Goal: Feedback & Contribution: Leave review/rating

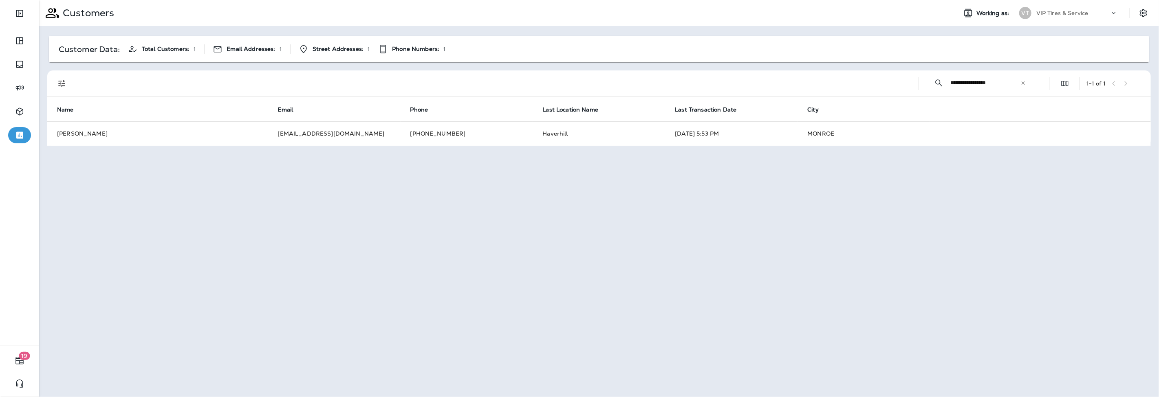
click at [1019, 82] on input "**********" at bounding box center [985, 83] width 70 height 22
click at [1024, 82] on icon at bounding box center [1022, 82] width 3 height 3
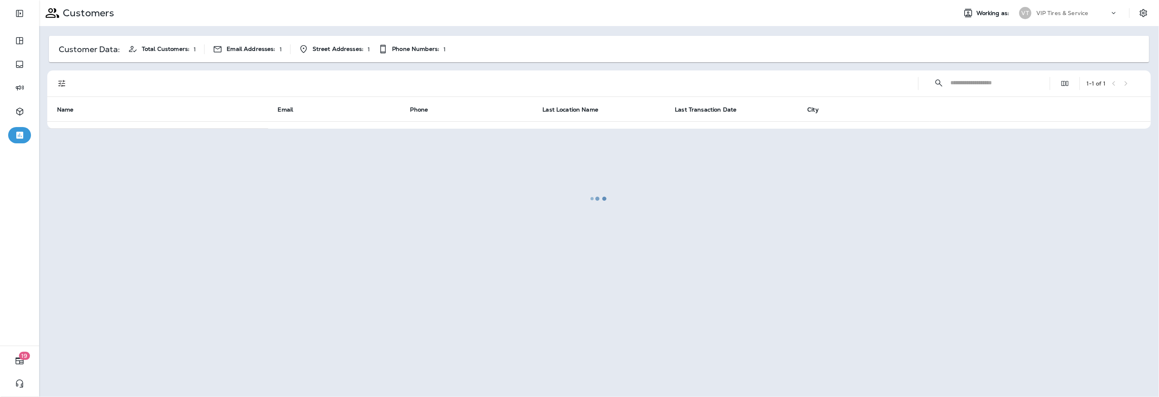
click at [952, 73] on div at bounding box center [599, 199] width 1118 height 396
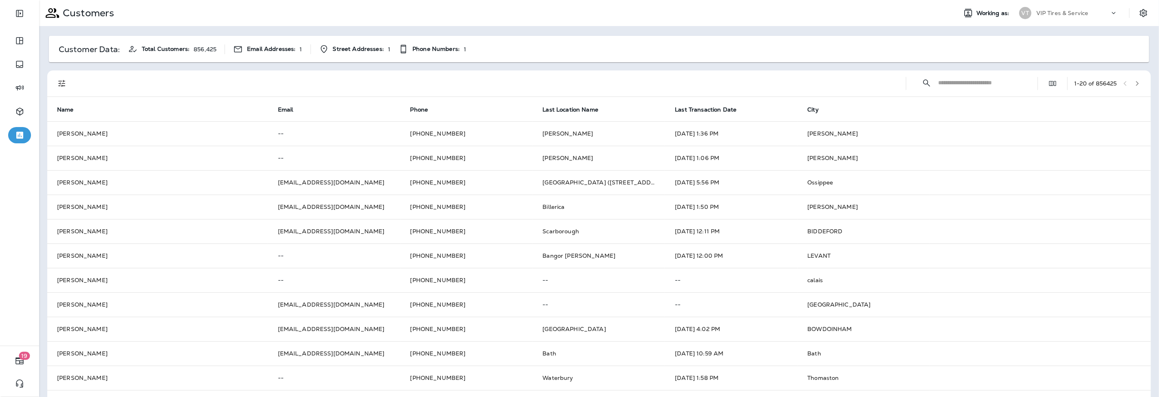
click at [963, 83] on input "text" at bounding box center [980, 83] width 85 height 22
type input "**********"
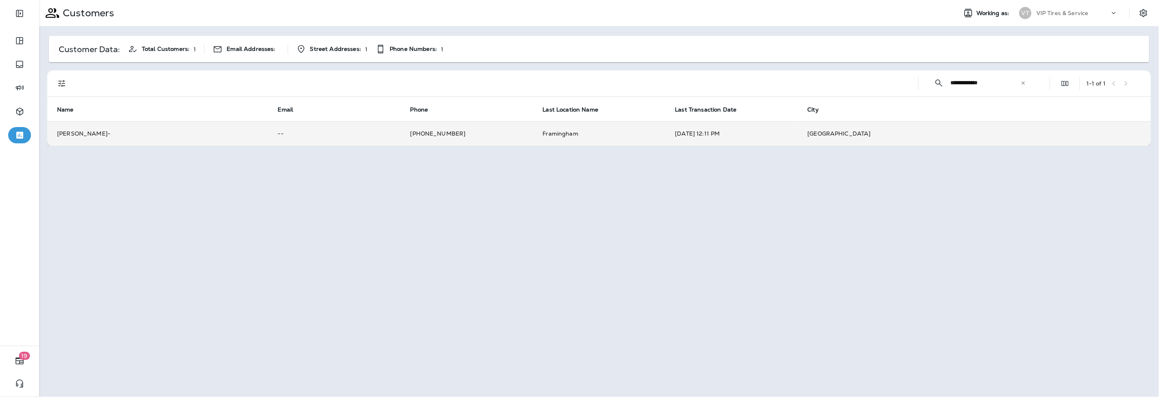
click at [423, 136] on td "[PHONE_NUMBER]" at bounding box center [466, 133] width 132 height 24
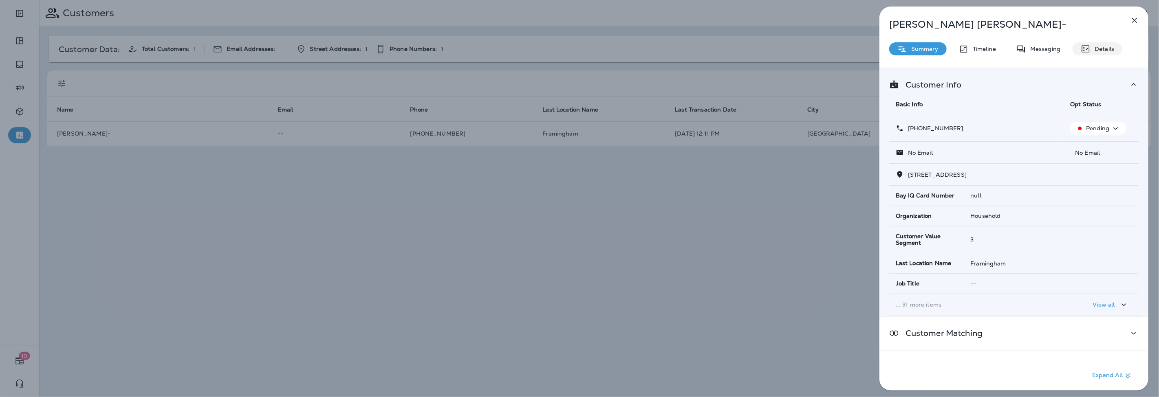
click at [1086, 50] on icon at bounding box center [1085, 49] width 10 height 10
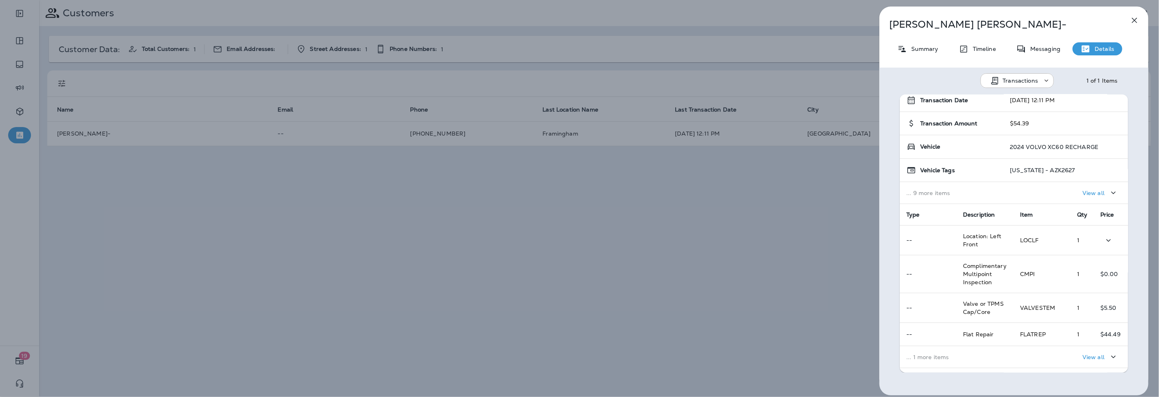
scroll to position [45, 0]
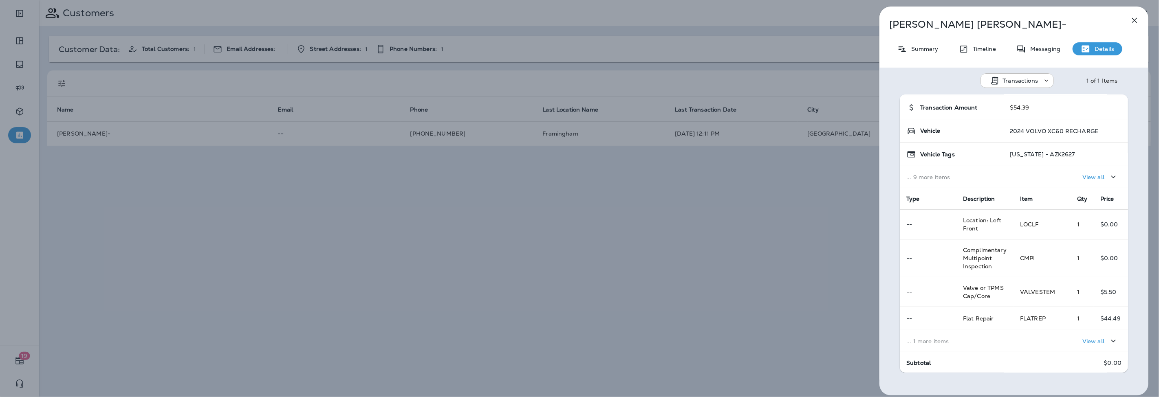
click at [1054, 345] on div "View all" at bounding box center [1070, 341] width 101 height 15
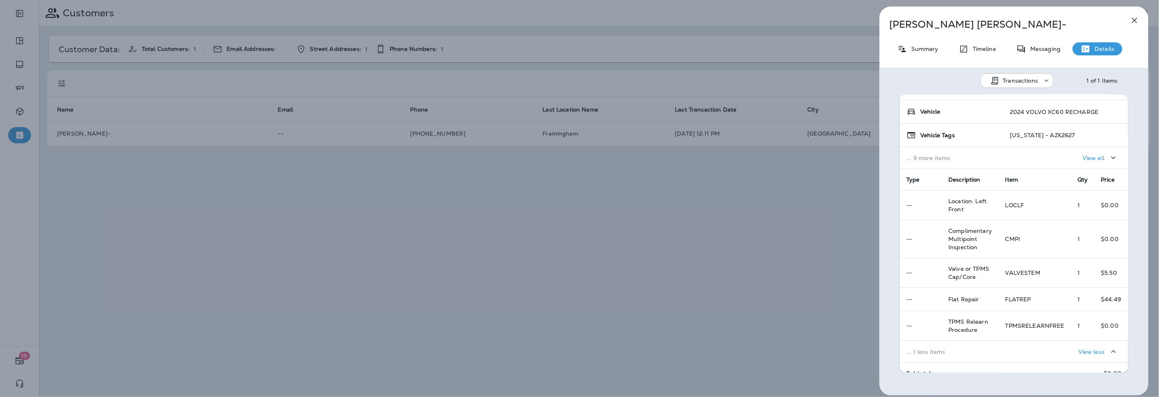
scroll to position [0, 0]
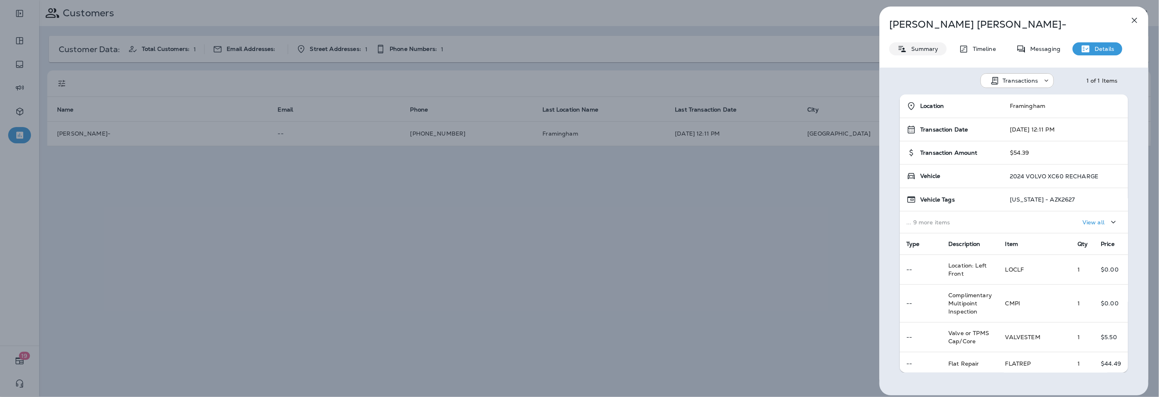
click at [913, 46] on p "Summary" at bounding box center [922, 49] width 31 height 7
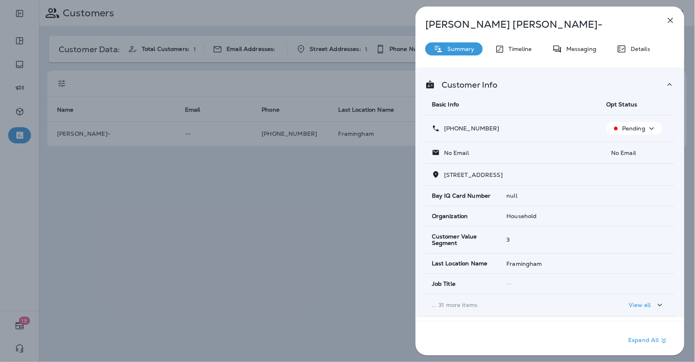
click at [668, 22] on icon "button" at bounding box center [671, 20] width 10 height 10
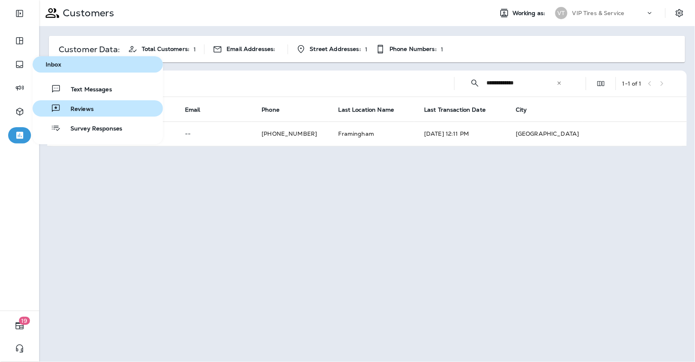
click at [67, 108] on span "Reviews" at bounding box center [77, 110] width 33 height 8
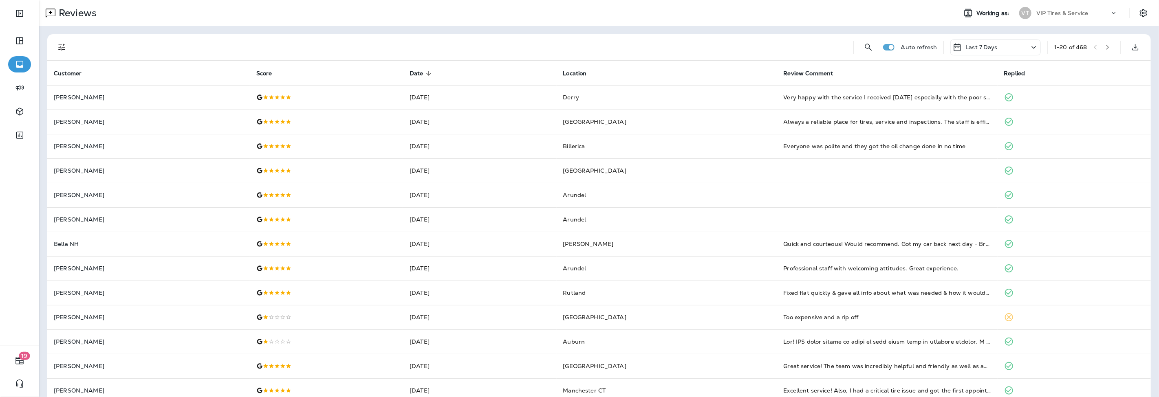
click at [60, 48] on icon "Filters" at bounding box center [62, 47] width 10 height 10
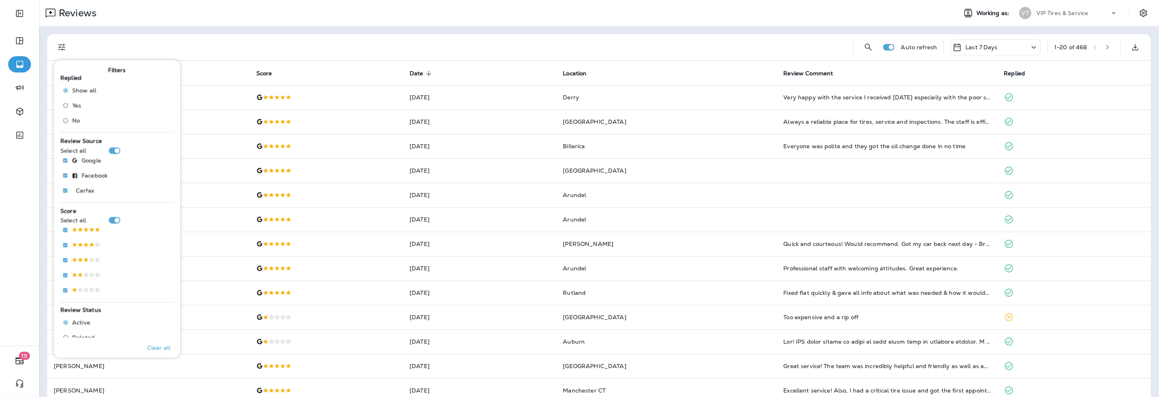
click at [72, 115] on label "No" at bounding box center [77, 120] width 37 height 13
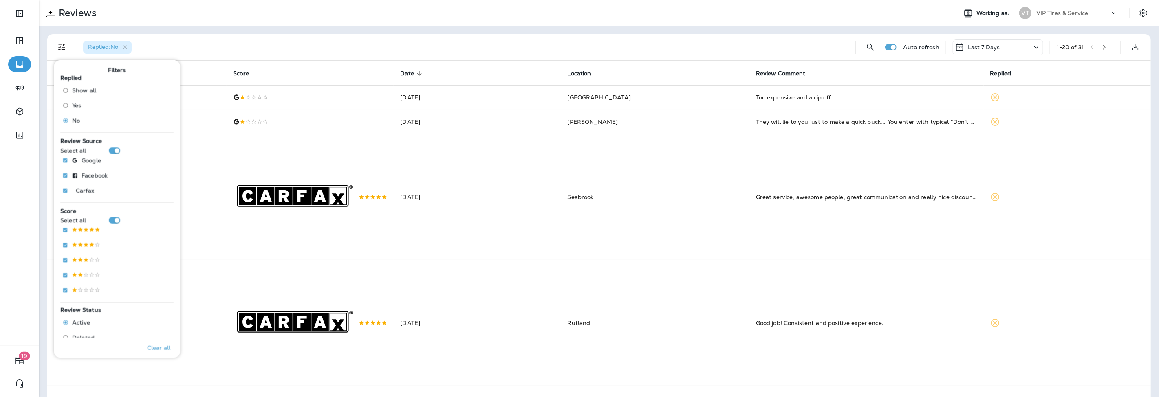
click at [294, 42] on div "Replied : No" at bounding box center [463, 47] width 772 height 26
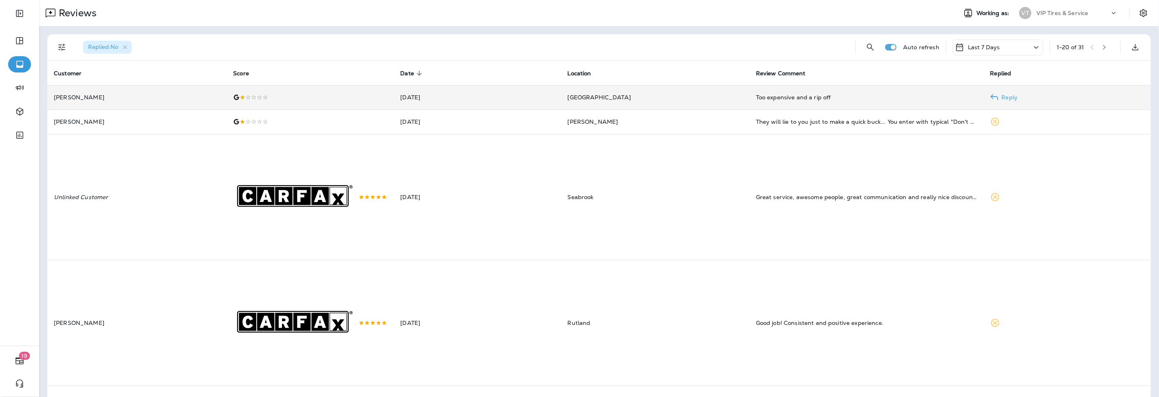
click at [251, 98] on div at bounding box center [310, 97] width 154 height 7
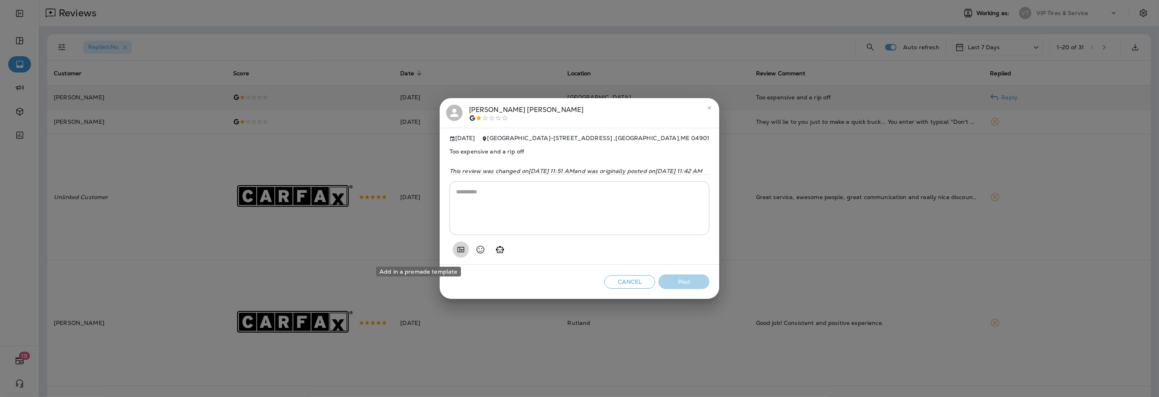
click at [457, 252] on icon "Add in a premade template" at bounding box center [460, 249] width 7 height 5
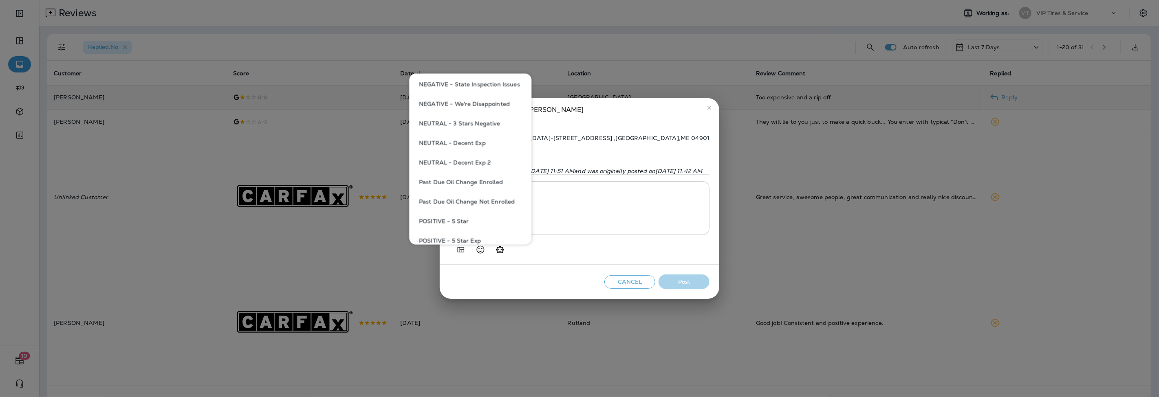
scroll to position [226, 0]
click at [459, 185] on button "NEGATIVE - 1-star review" at bounding box center [470, 188] width 109 height 20
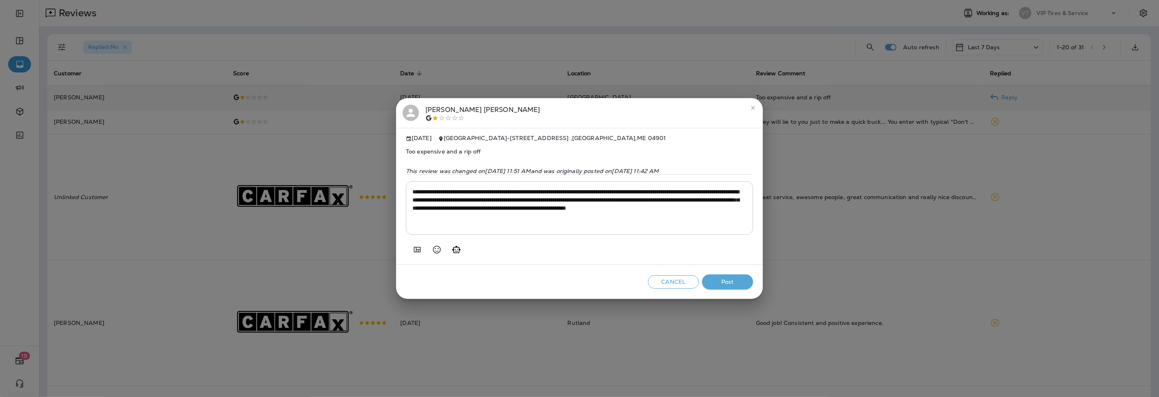
click at [462, 211] on textarea "**********" at bounding box center [579, 208] width 334 height 41
type textarea "**********"
drag, startPoint x: 486, startPoint y: 145, endPoint x: 396, endPoint y: 144, distance: 90.0
click at [396, 144] on div "**********" at bounding box center [579, 198] width 1159 height 397
copy span "Too expensive and a rip off"
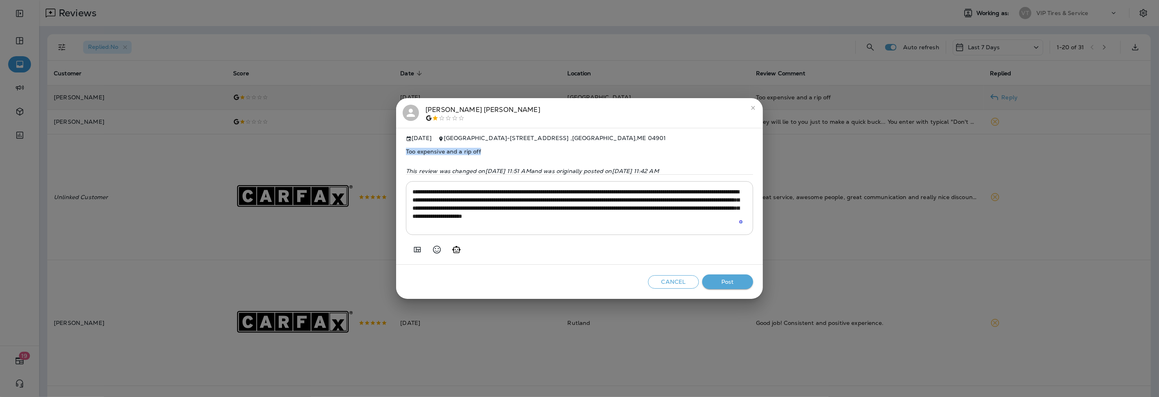
click at [731, 279] on button "Post" at bounding box center [727, 282] width 51 height 15
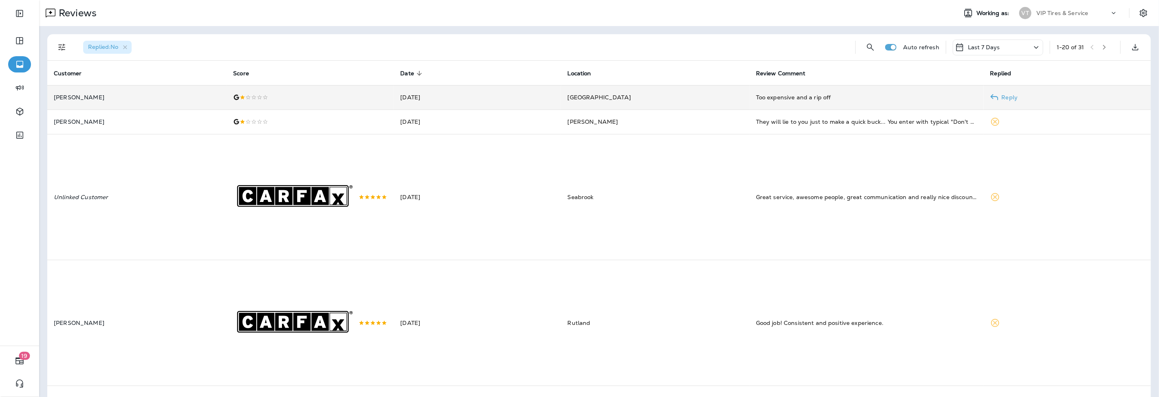
click at [251, 101] on td at bounding box center [310, 97] width 167 height 24
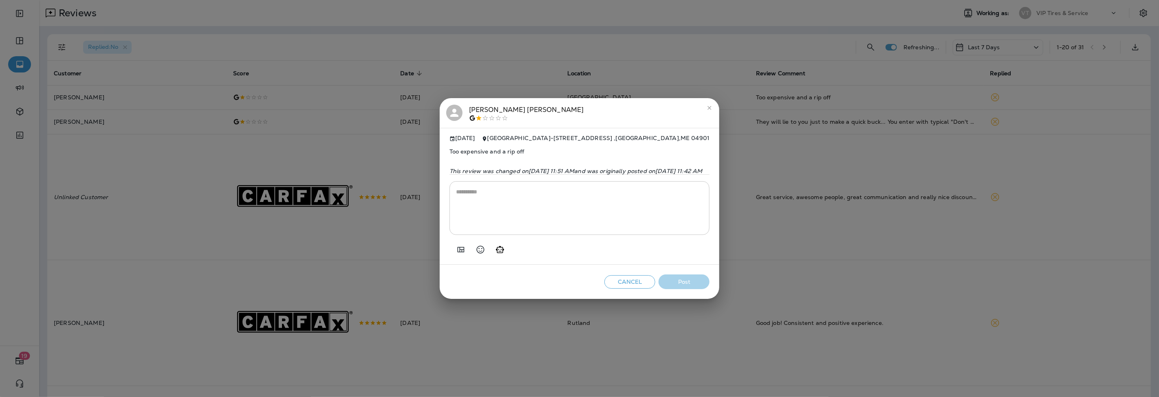
click at [469, 105] on div "[PERSON_NAME]" at bounding box center [526, 113] width 115 height 17
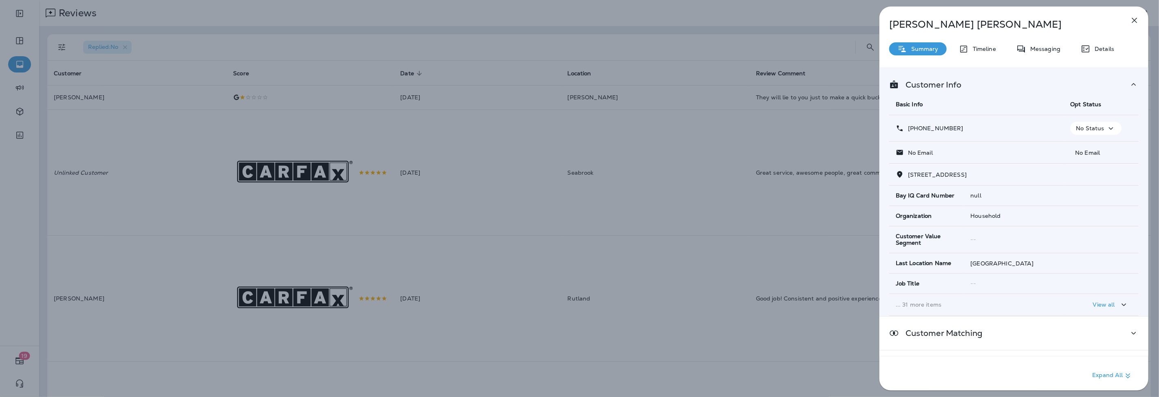
drag, startPoint x: 962, startPoint y: 131, endPoint x: 915, endPoint y: 135, distance: 46.6
click at [915, 135] on td "[PHONE_NUMBER]" at bounding box center [976, 128] width 174 height 26
copy p "[PHONE_NUMBER]"
click at [1106, 49] on p "Details" at bounding box center [1102, 49] width 24 height 7
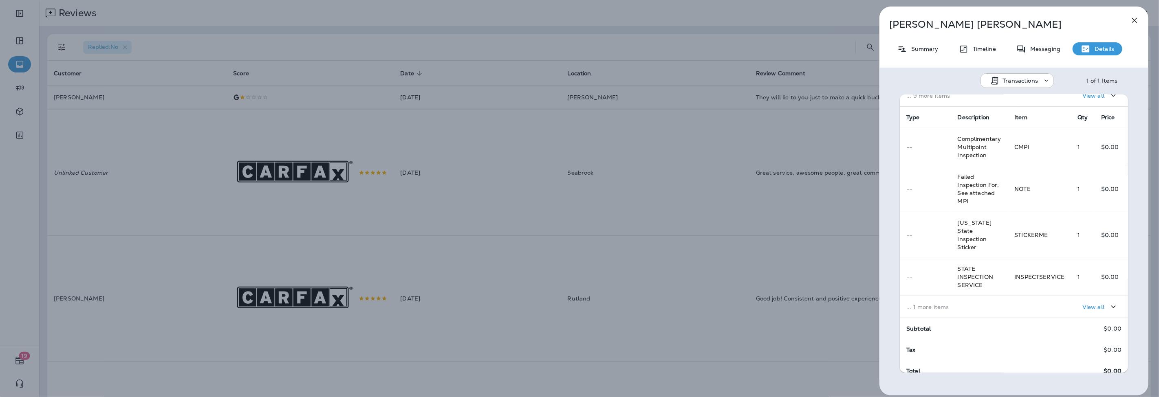
scroll to position [128, 0]
click at [1047, 299] on div "View all" at bounding box center [1067, 306] width 107 height 15
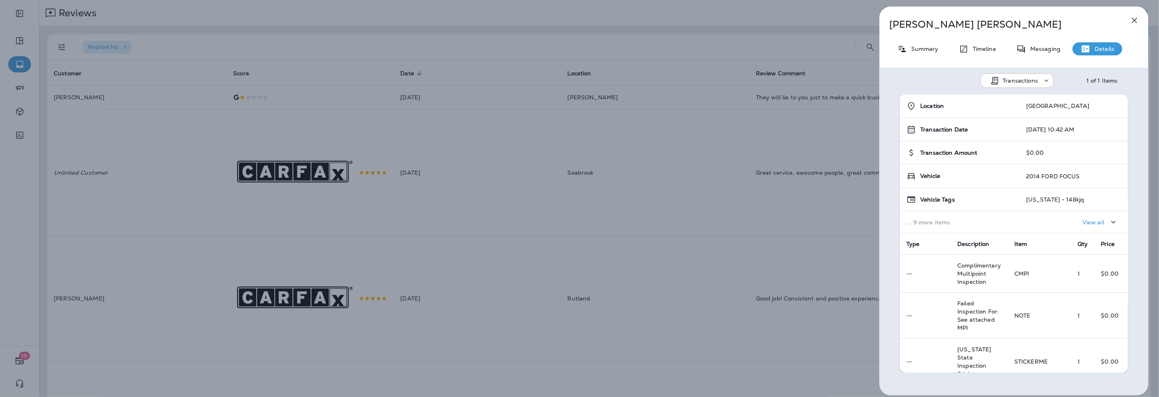
click at [121, 108] on div "[PERSON_NAME] Summary Timeline Messaging Details Transactions 1 of 1 Items Loca…" at bounding box center [579, 198] width 1159 height 397
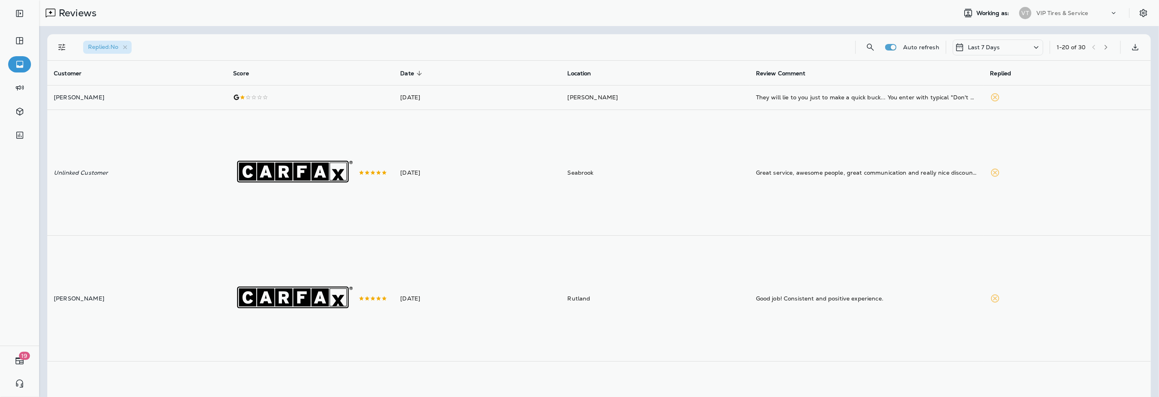
click at [118, 95] on div at bounding box center [621, 198] width 1159 height 397
click at [463, 97] on td "[DATE]" at bounding box center [477, 97] width 167 height 24
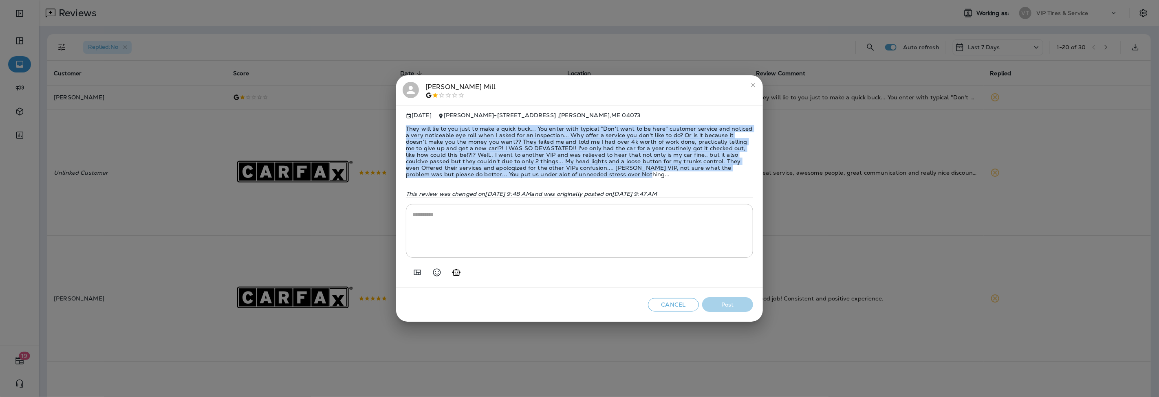
drag, startPoint x: 530, startPoint y: 172, endPoint x: 405, endPoint y: 128, distance: 132.0
click at [406, 128] on span "They will lie to you just to make a quick buck... You enter with typical "Don't…" at bounding box center [579, 151] width 347 height 65
copy span "They will lie to you just to make a quick buck... You enter with typical "Don't…"
click at [414, 275] on icon "Add in a premade template" at bounding box center [417, 273] width 10 height 10
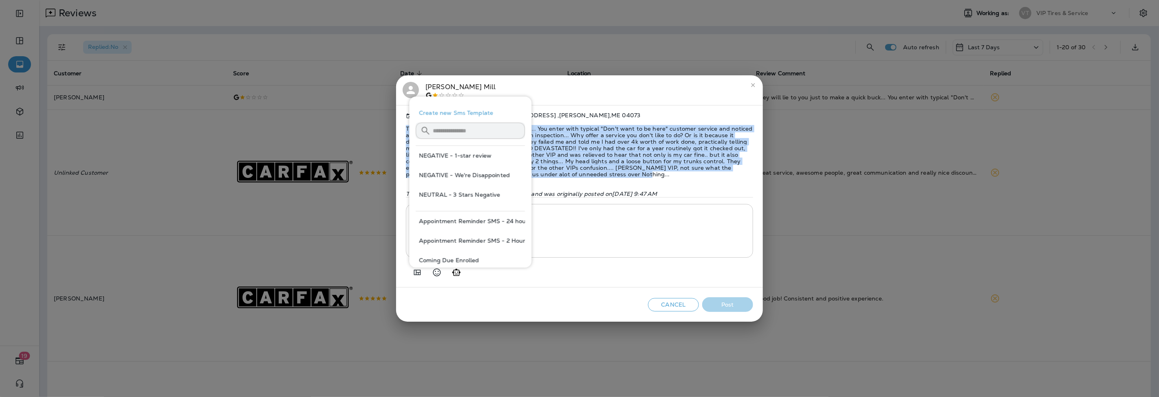
click at [478, 176] on button "NEGATIVE - We're Disappointed" at bounding box center [470, 175] width 109 height 20
type textarea "**********"
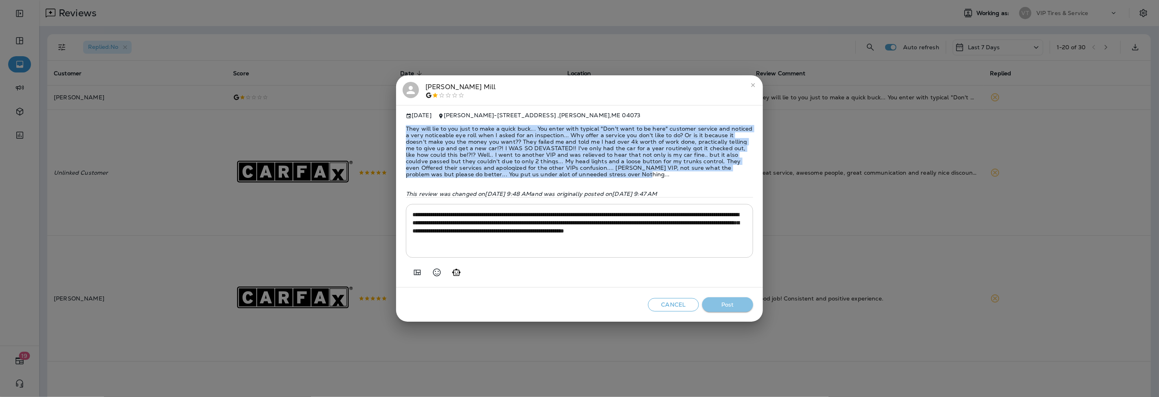
click at [740, 303] on button "Post" at bounding box center [727, 304] width 51 height 15
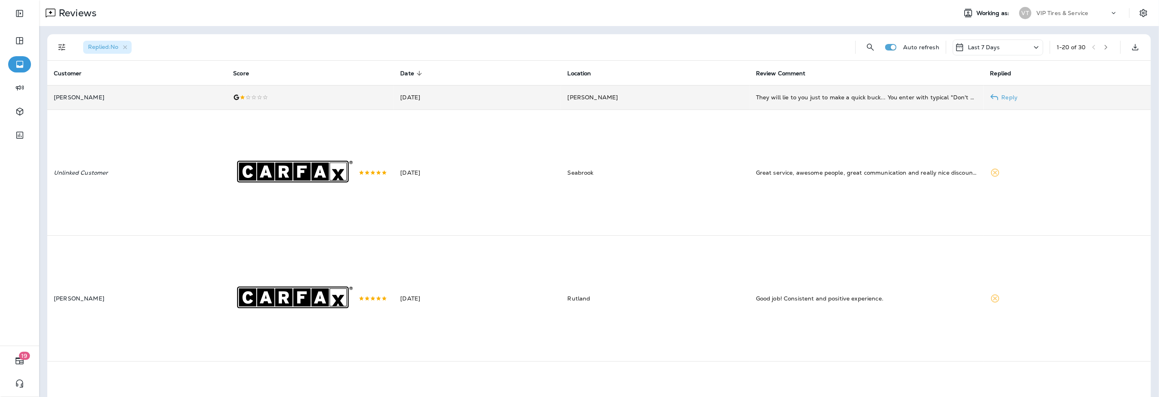
click at [275, 93] on td at bounding box center [310, 97] width 167 height 24
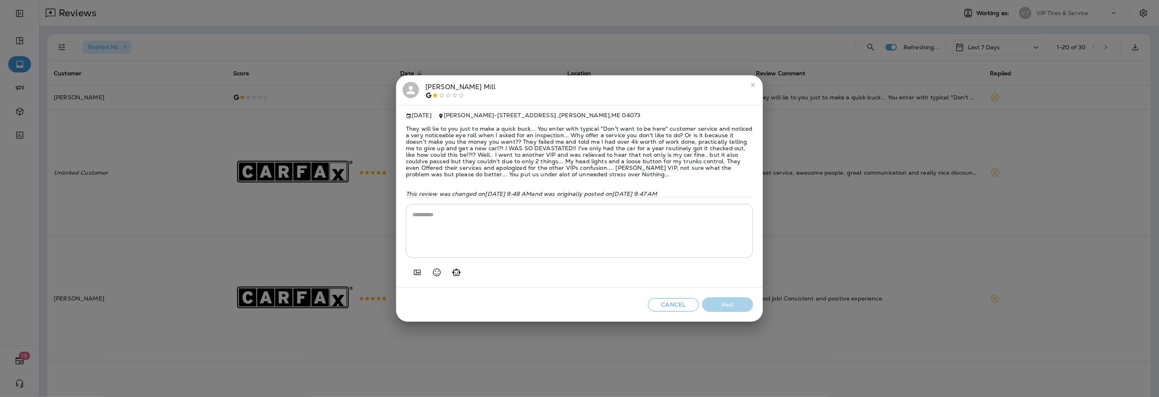
click at [555, 141] on span "They will lie to you just to make a quick buck... You enter with typical "Don't…" at bounding box center [579, 151] width 347 height 65
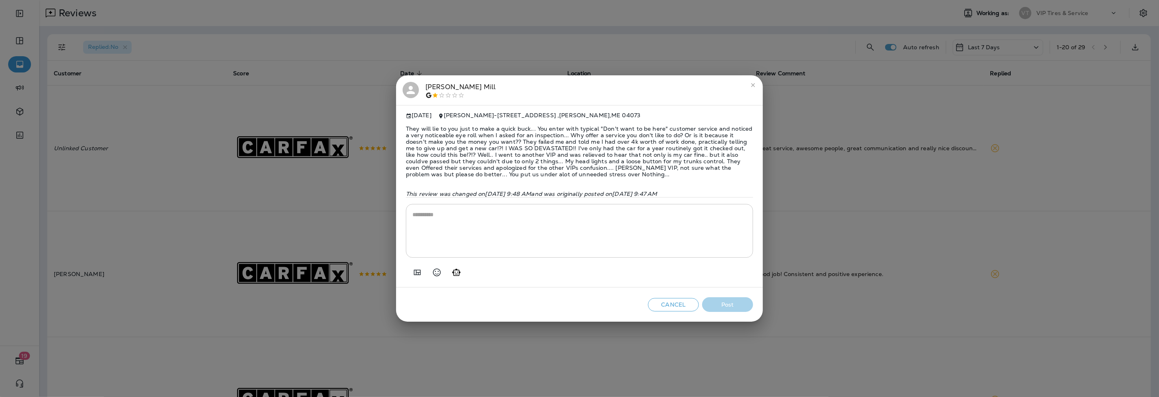
click at [454, 85] on div "[PERSON_NAME]" at bounding box center [460, 90] width 70 height 17
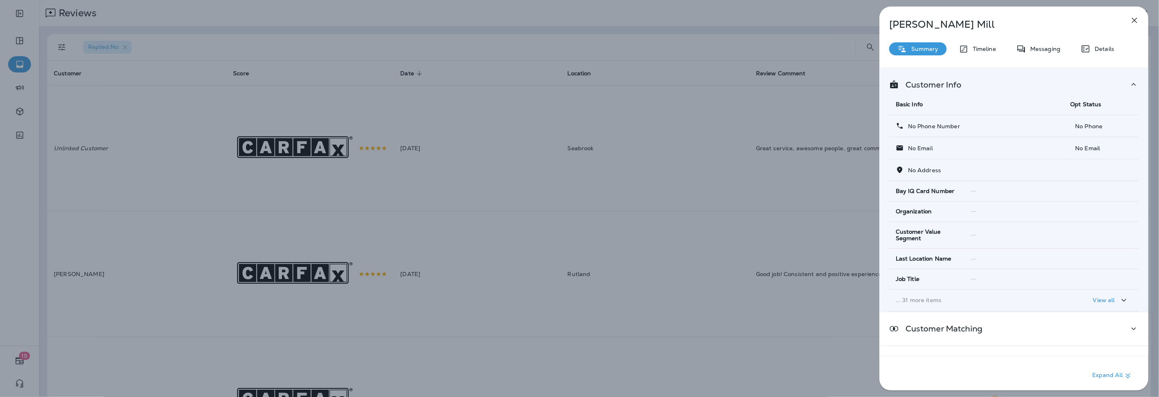
click at [1138, 20] on icon "button" at bounding box center [1134, 20] width 10 height 10
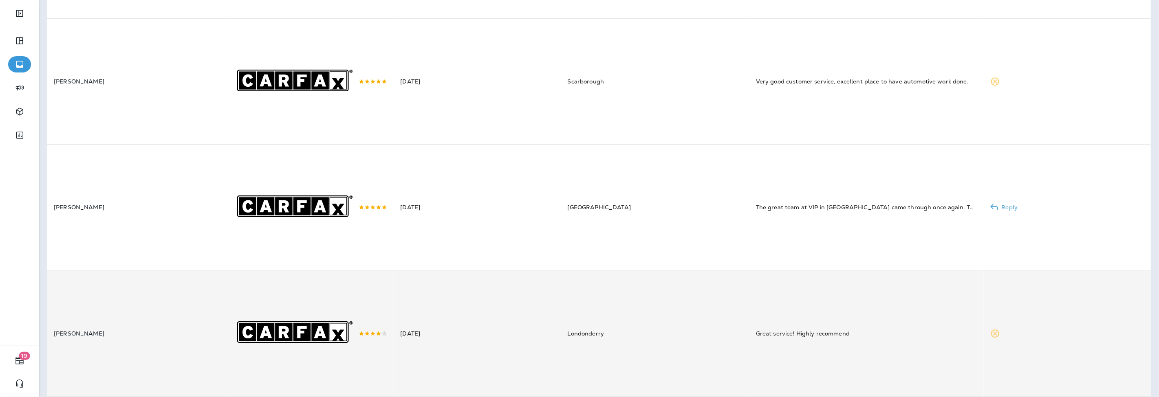
scroll to position [2267, 0]
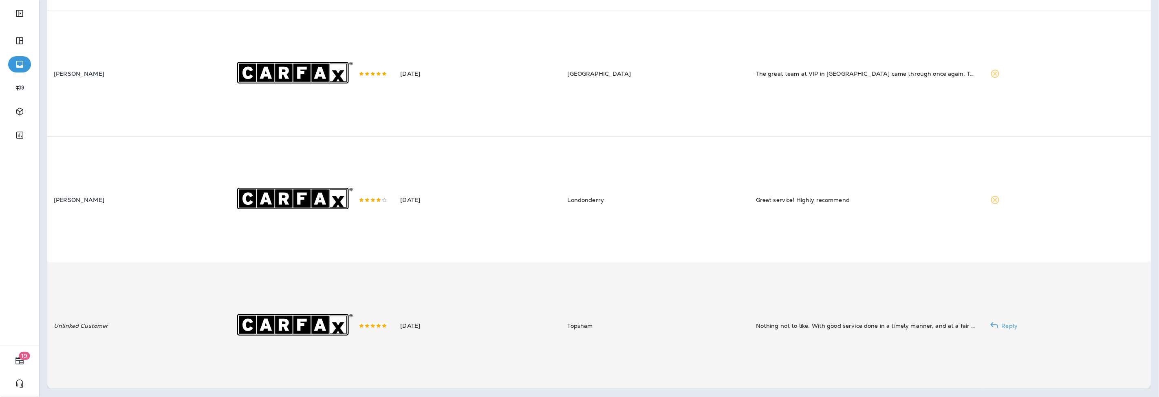
click at [433, 335] on td "[DATE]" at bounding box center [477, 326] width 167 height 126
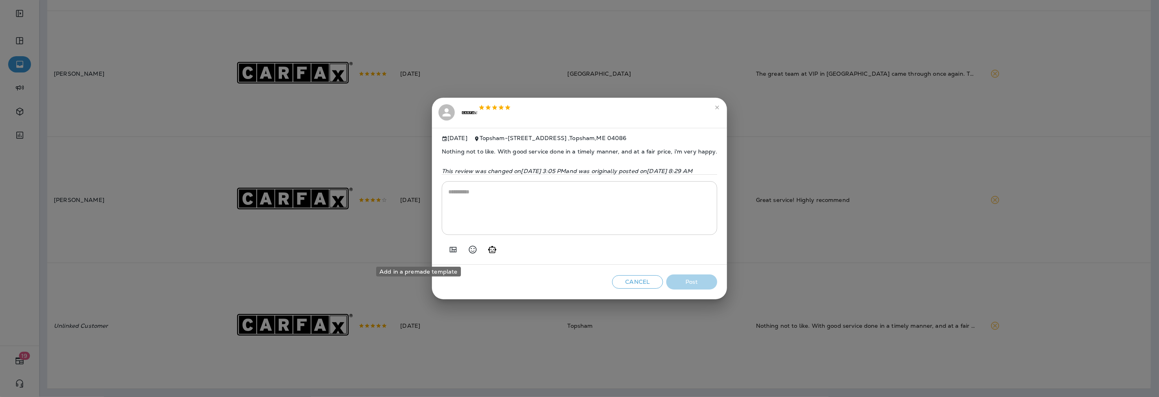
click at [445, 255] on button "Add in a premade template" at bounding box center [453, 250] width 16 height 16
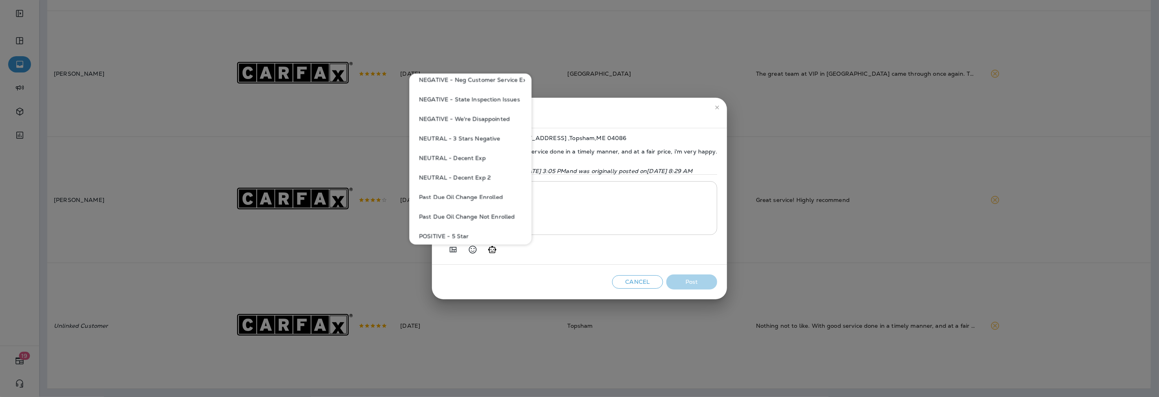
scroll to position [407, 0]
click at [471, 216] on button "POSITIVE - 5 Star" at bounding box center [470, 221] width 109 height 20
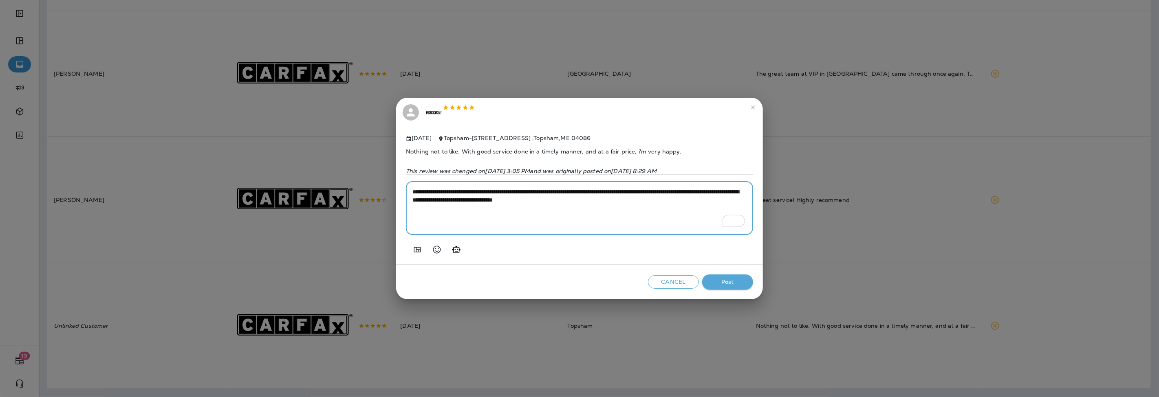
drag, startPoint x: 676, startPoint y: 194, endPoint x: 602, endPoint y: 192, distance: 74.6
click at [602, 192] on textarea "**********" at bounding box center [579, 208] width 334 height 41
click at [627, 218] on textarea "**********" at bounding box center [579, 208] width 334 height 41
type textarea "**********"
click at [737, 283] on button "Post" at bounding box center [727, 282] width 51 height 15
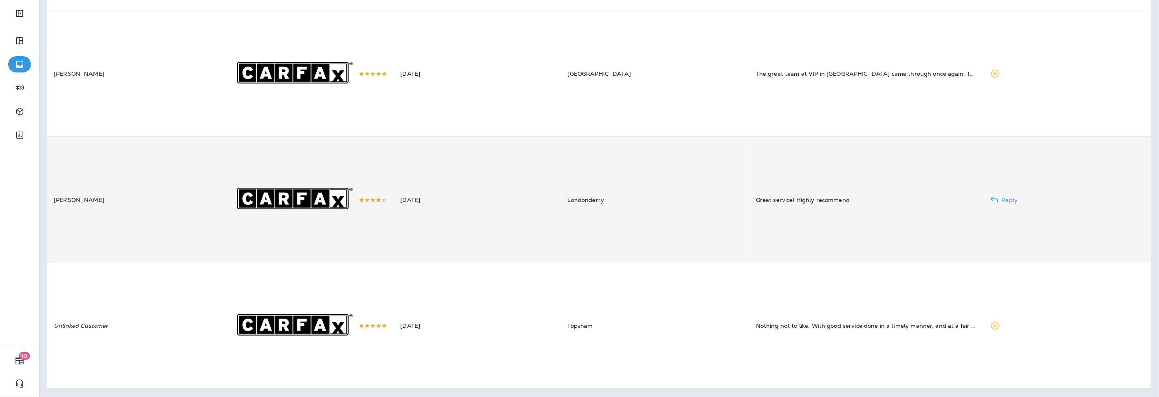
click at [384, 220] on div ".st0{fill-rule:evenodd;clip-rule:evenodd;fill:#FFFFFF;} .st1{fill-rule:evenodd;…" at bounding box center [310, 199] width 154 height 125
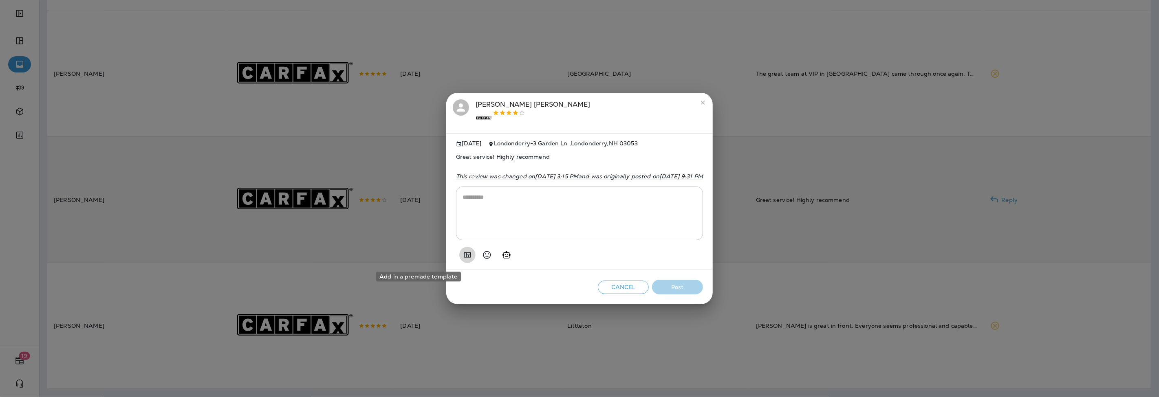
click at [462, 255] on icon "Add in a premade template" at bounding box center [467, 255] width 10 height 10
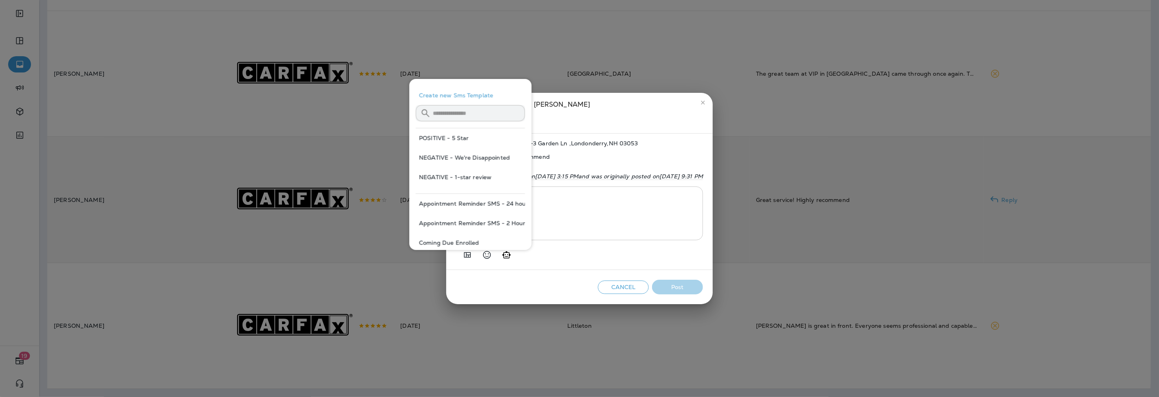
click at [452, 140] on button "POSITIVE - 5 Star" at bounding box center [470, 138] width 109 height 20
type textarea "**********"
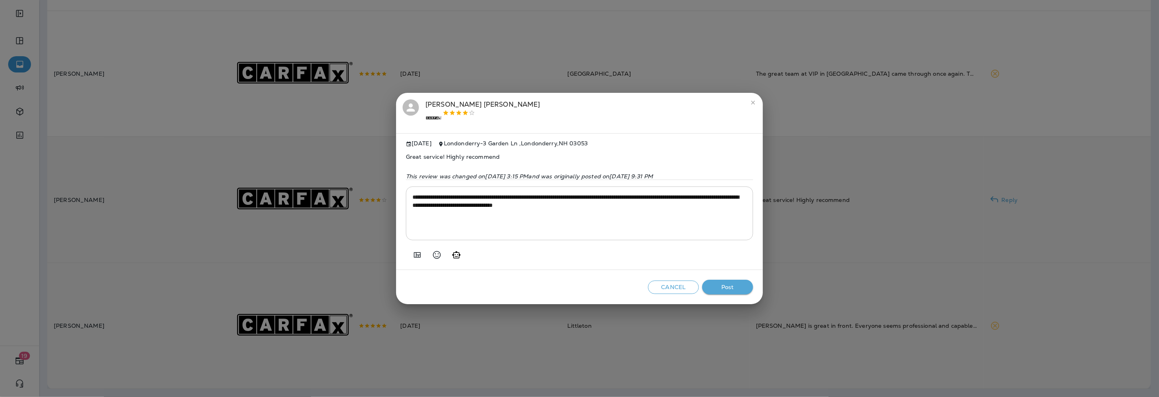
drag, startPoint x: 736, startPoint y: 293, endPoint x: 711, endPoint y: 299, distance: 26.0
click at [736, 292] on button "Post" at bounding box center [727, 287] width 51 height 15
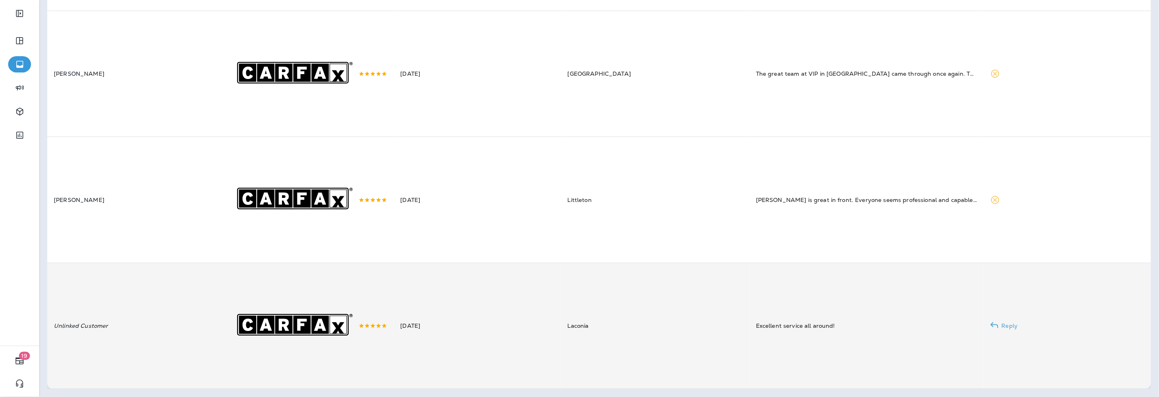
click at [430, 308] on td "[DATE]" at bounding box center [477, 326] width 167 height 126
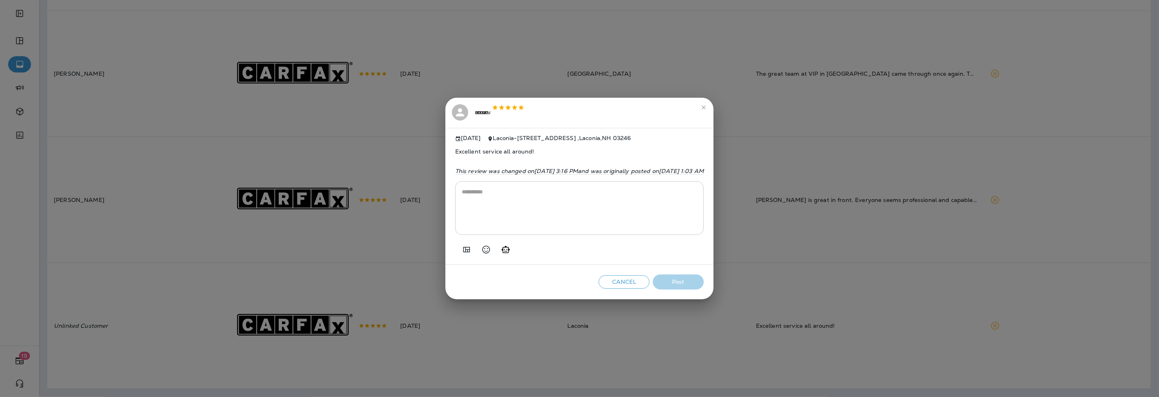
click at [462, 252] on icon "Add in a premade template" at bounding box center [467, 250] width 10 height 10
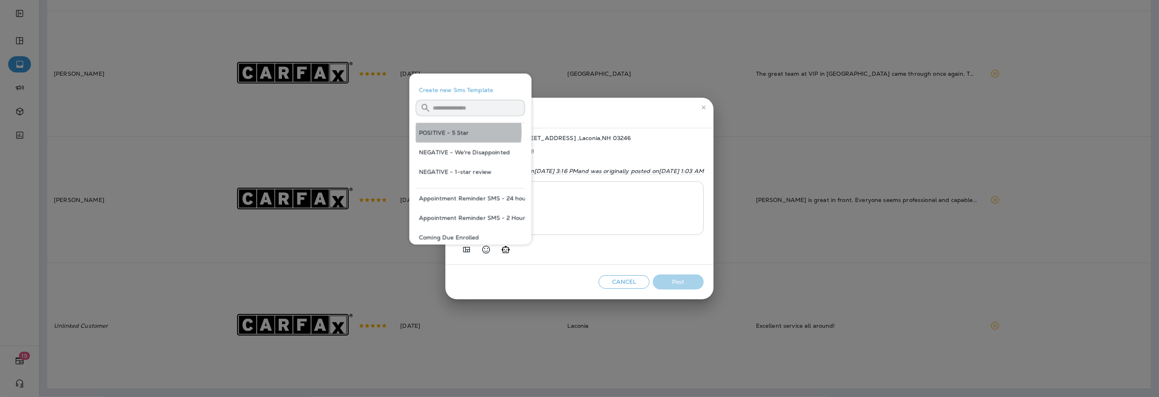
click at [441, 132] on button "POSITIVE - 5 Star" at bounding box center [470, 133] width 109 height 20
type textarea "**********"
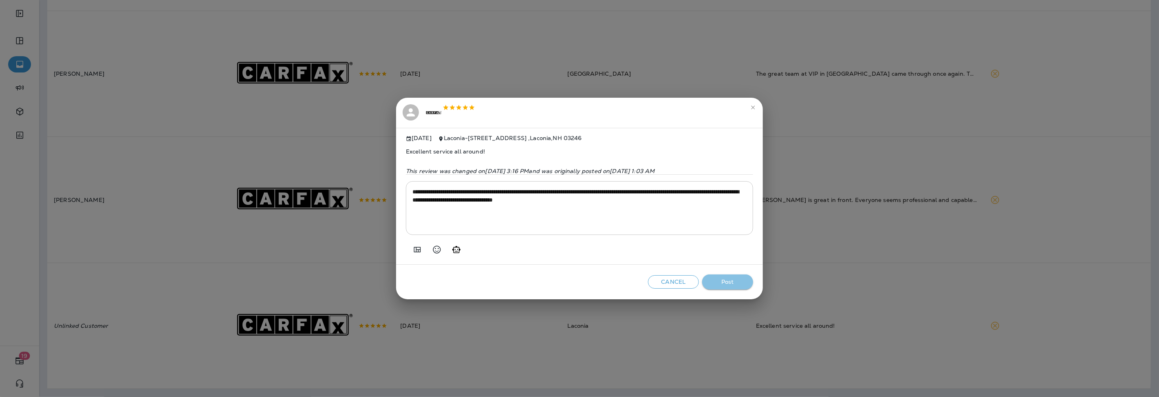
click at [746, 285] on button "Post" at bounding box center [727, 282] width 51 height 15
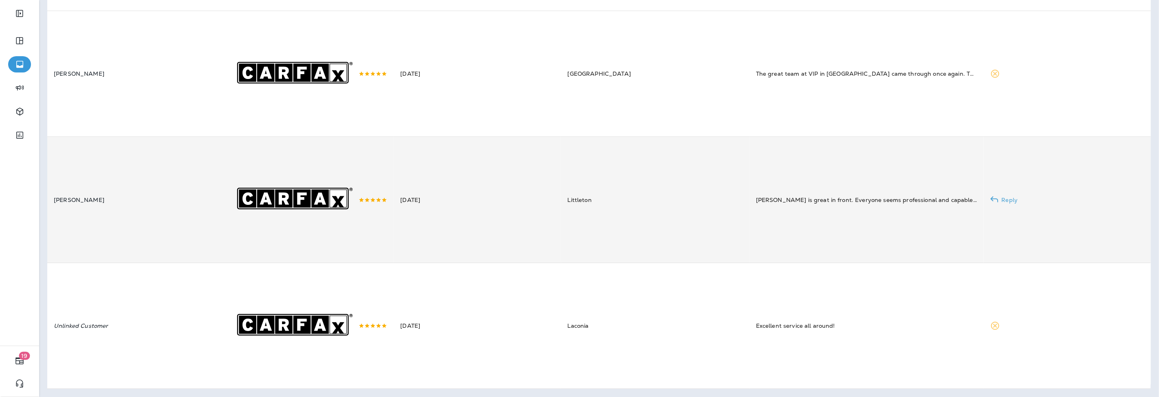
click at [438, 192] on td "[DATE]" at bounding box center [477, 200] width 167 height 126
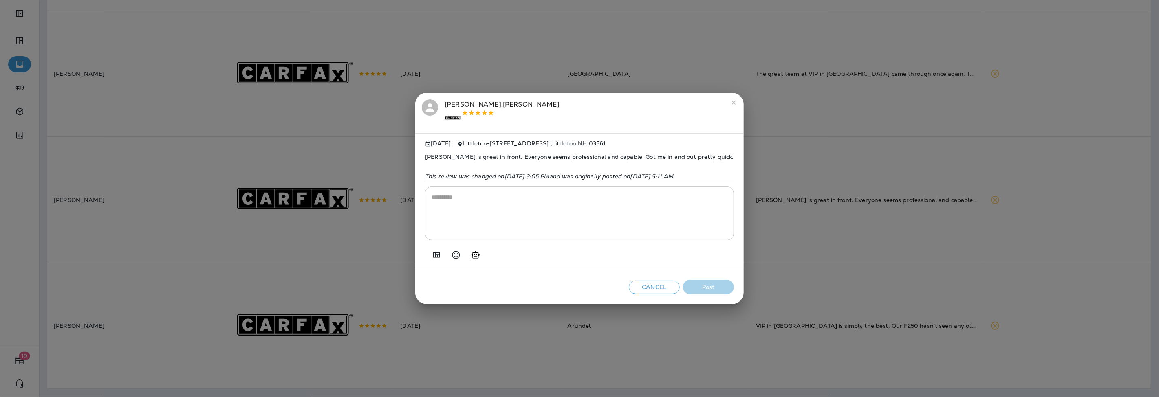
click at [431, 257] on icon "Add in a premade template" at bounding box center [436, 255] width 10 height 10
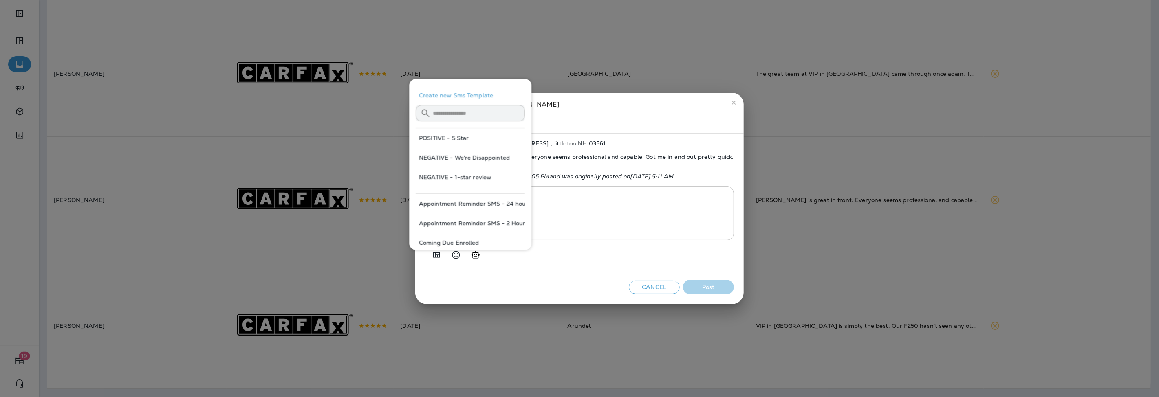
click at [459, 138] on button "POSITIVE - 5 Star" at bounding box center [470, 138] width 109 height 20
type textarea "**********"
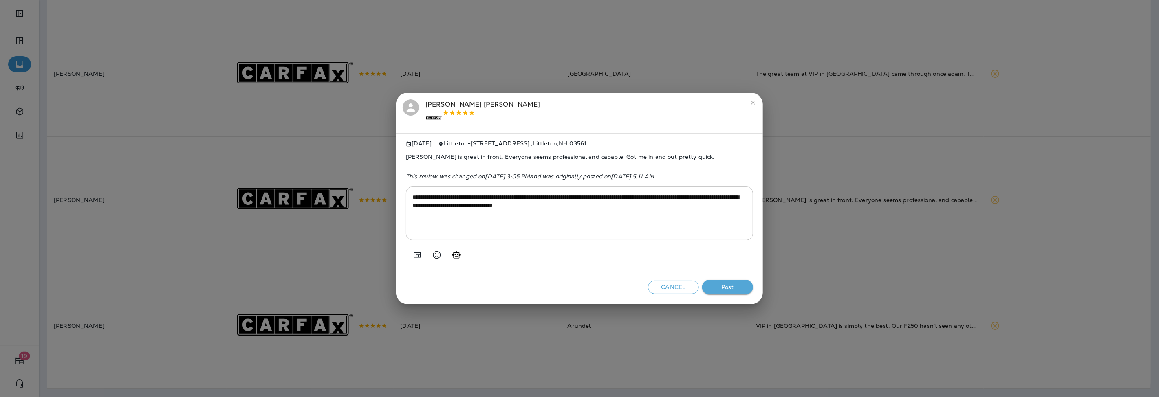
click at [726, 285] on button "Post" at bounding box center [727, 287] width 51 height 15
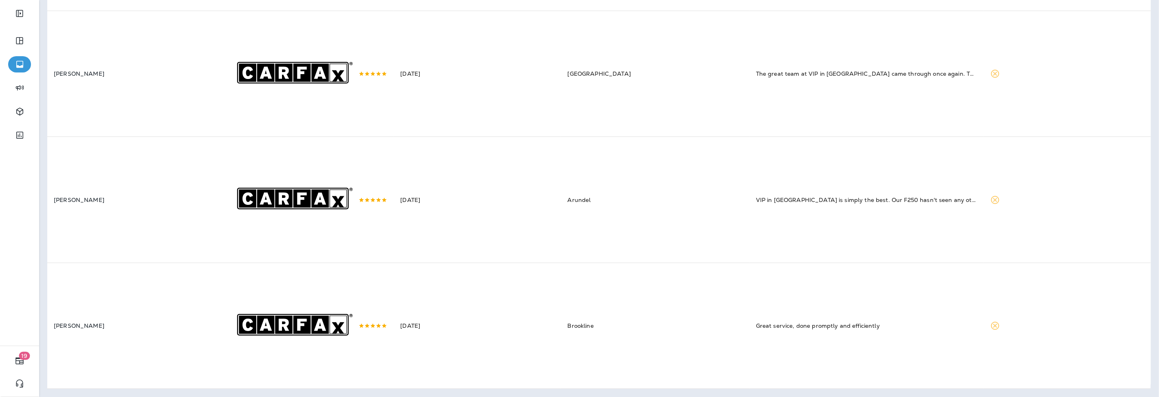
click at [480, 214] on td "[DATE]" at bounding box center [477, 200] width 167 height 126
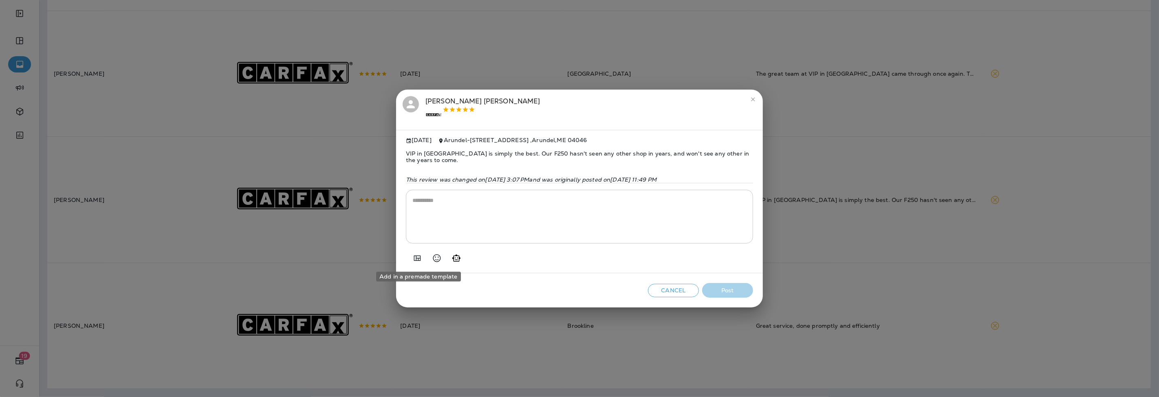
click at [420, 258] on icon "Add in a premade template" at bounding box center [417, 257] width 7 height 5
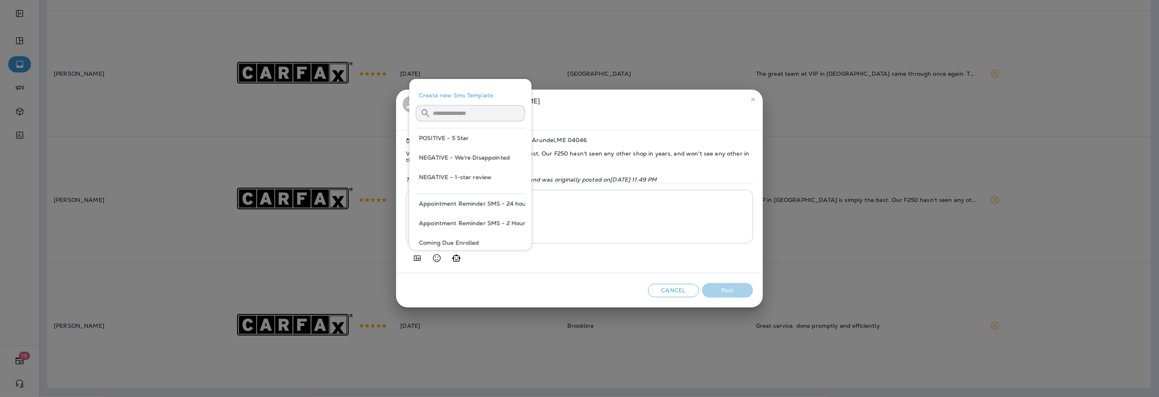
click at [458, 141] on button "POSITIVE - 5 Star" at bounding box center [470, 138] width 109 height 20
type textarea "**********"
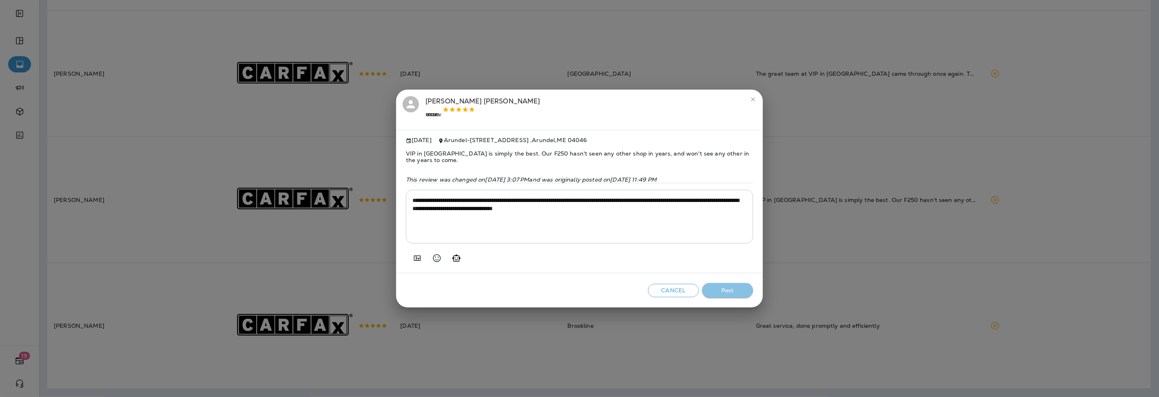
click at [733, 291] on button "Post" at bounding box center [727, 290] width 51 height 15
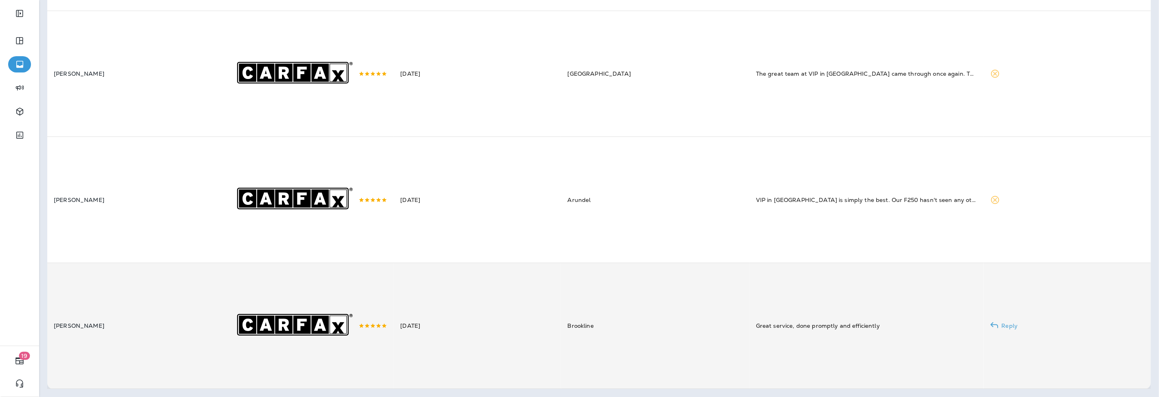
click at [427, 304] on td "[DATE]" at bounding box center [477, 326] width 167 height 126
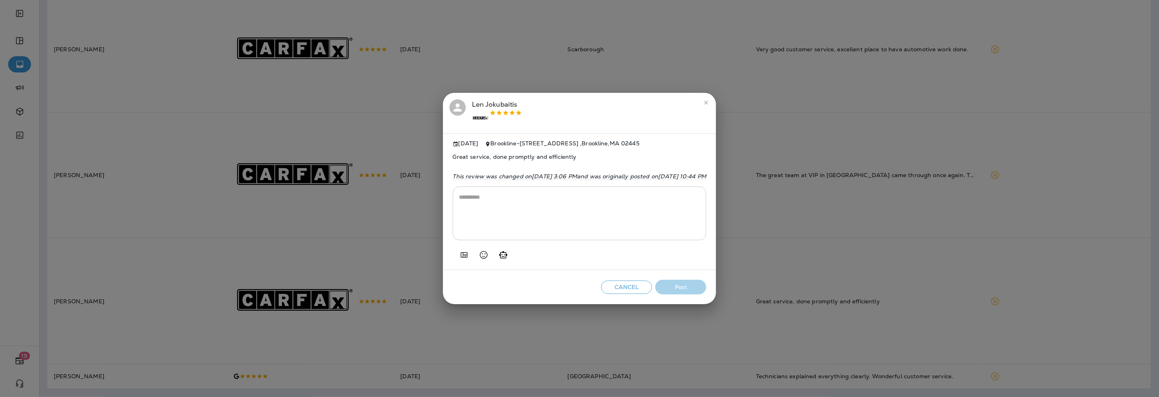
scroll to position [2161, 0]
click at [459, 257] on icon "Add in a premade template" at bounding box center [464, 255] width 10 height 10
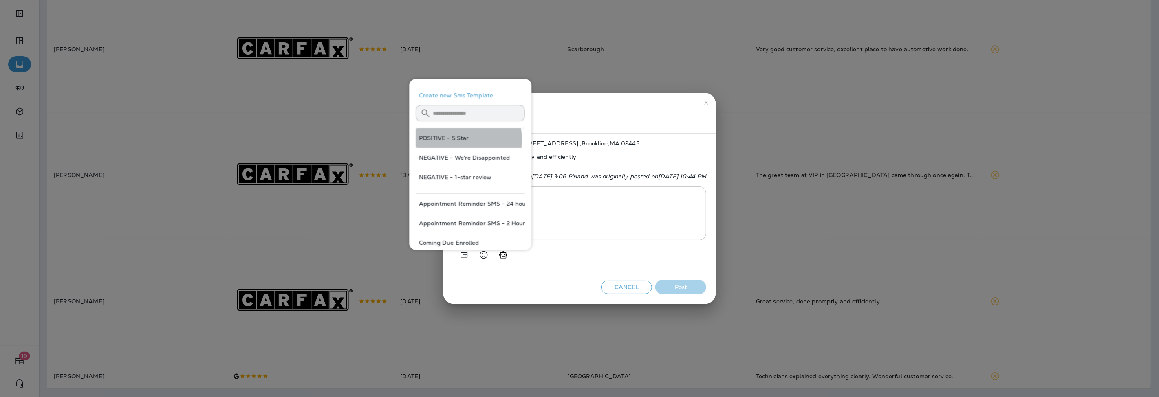
click at [460, 140] on button "POSITIVE - 5 Star" at bounding box center [470, 138] width 109 height 20
type textarea "**********"
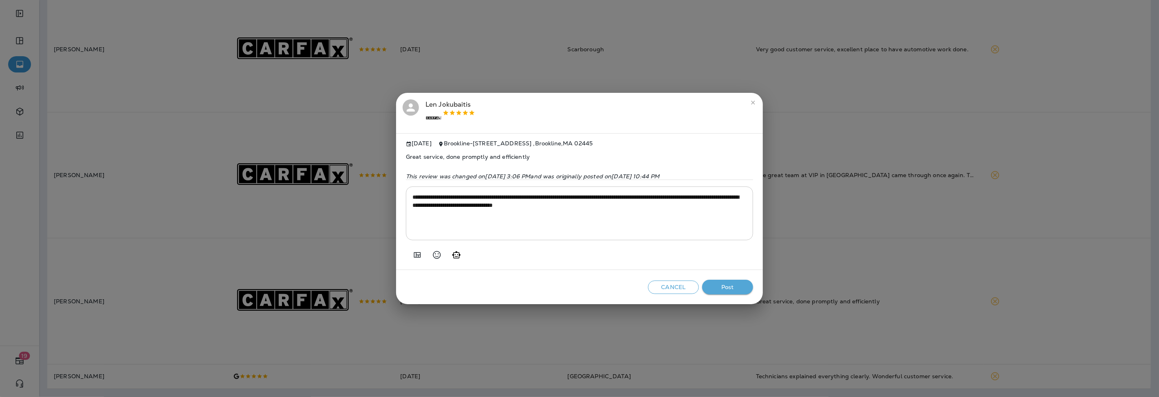
click at [716, 286] on button "Post" at bounding box center [727, 287] width 51 height 15
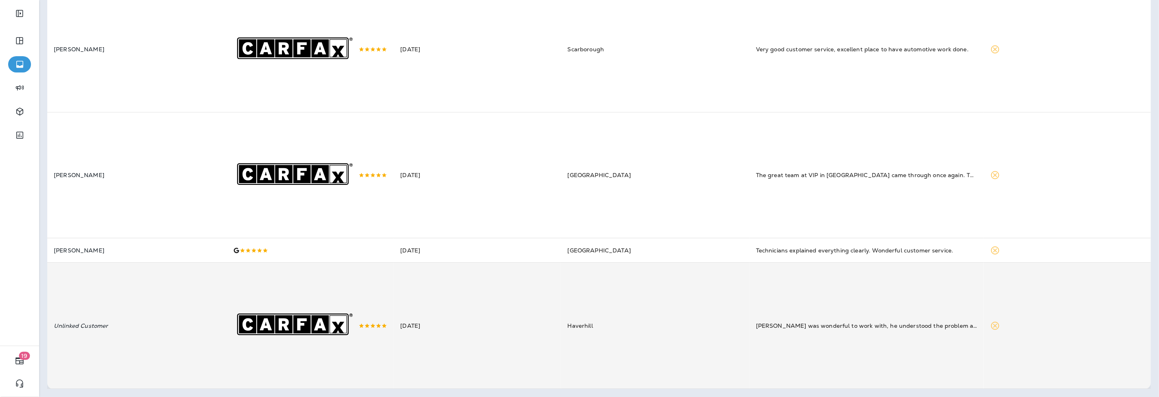
click at [474, 311] on td "[DATE]" at bounding box center [477, 326] width 167 height 126
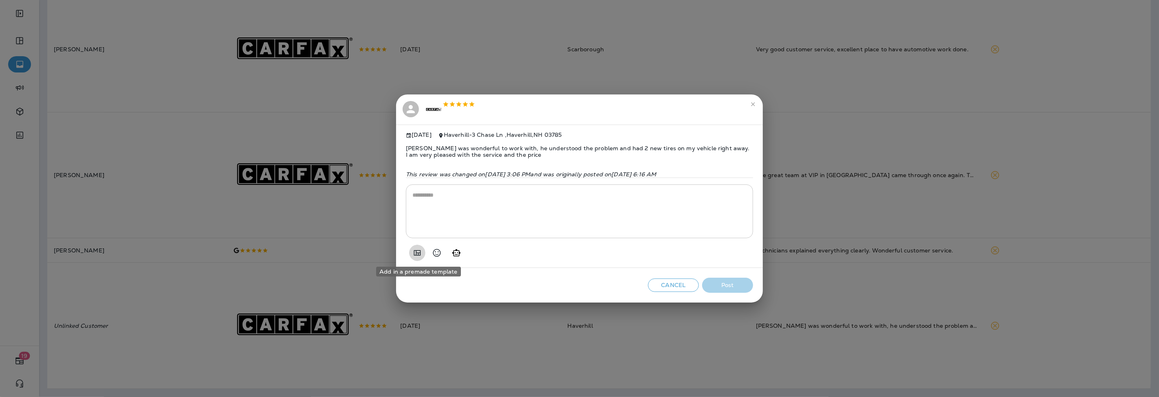
click at [410, 251] on button "Add in a premade template" at bounding box center [417, 253] width 16 height 16
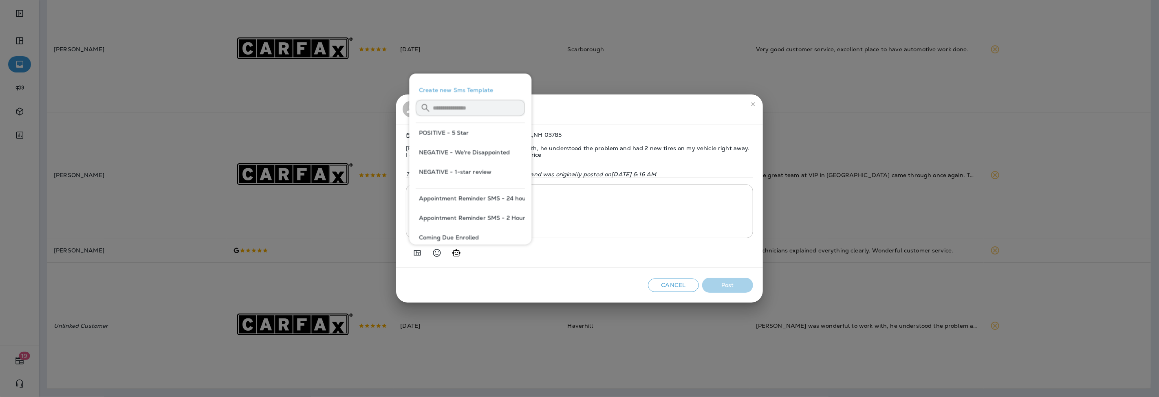
click at [464, 134] on button "POSITIVE - 5 Star" at bounding box center [470, 133] width 109 height 20
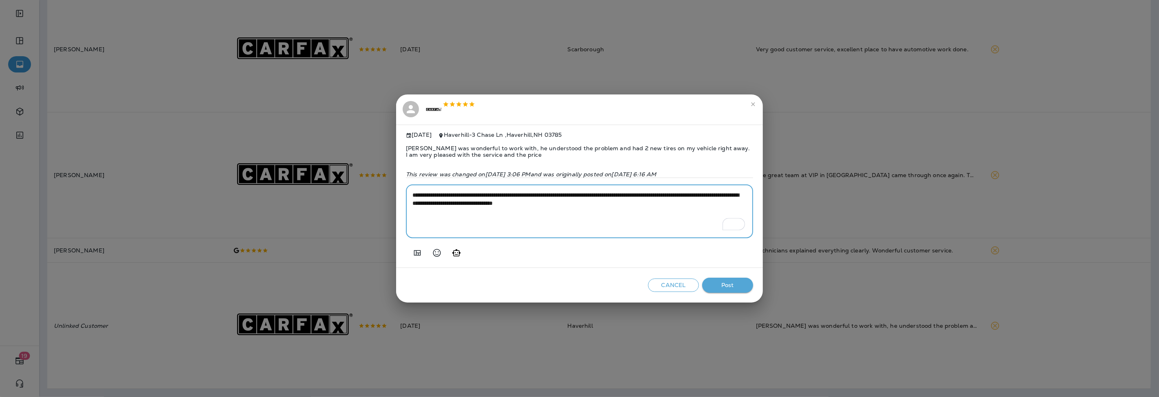
drag, startPoint x: 676, startPoint y: 194, endPoint x: 603, endPoint y: 195, distance: 72.9
click at [603, 195] on textarea "**********" at bounding box center [579, 211] width 334 height 41
type textarea "**********"
click at [741, 283] on button "Post" at bounding box center [727, 285] width 51 height 15
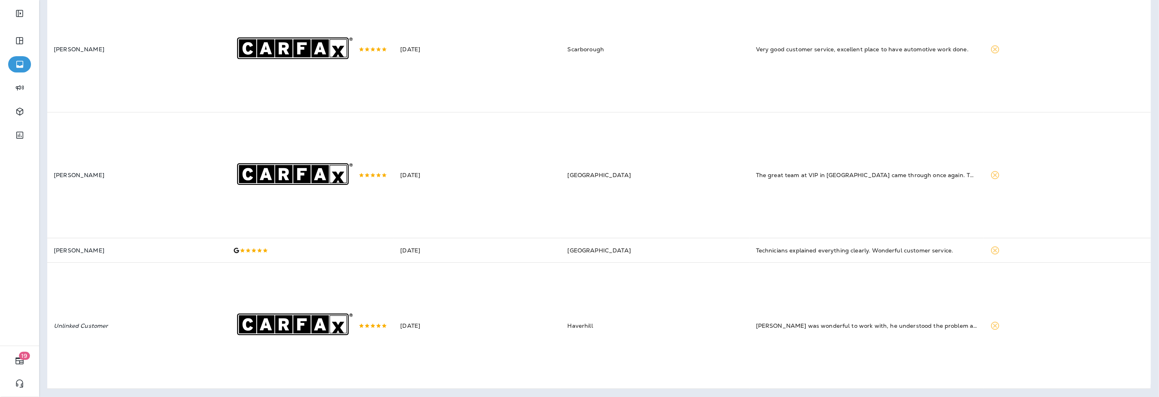
scroll to position [2116, 0]
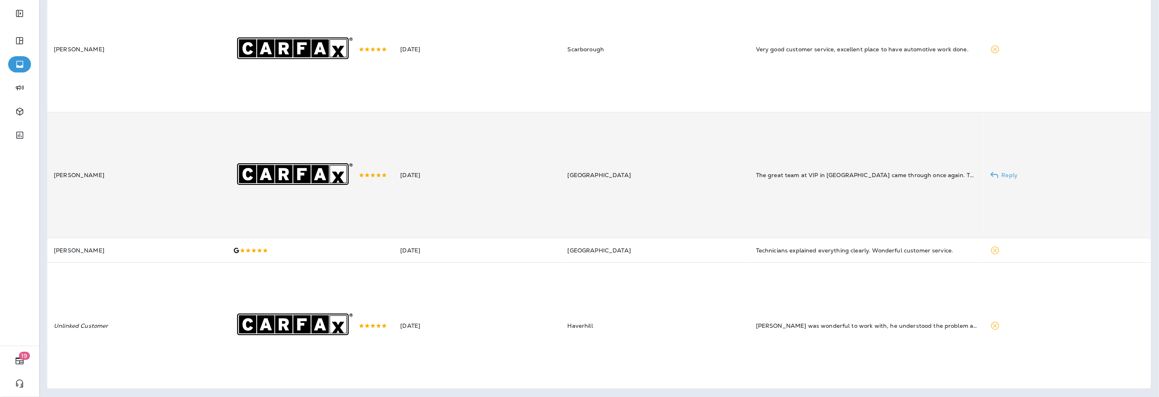
click at [451, 217] on td "[DATE]" at bounding box center [477, 175] width 167 height 126
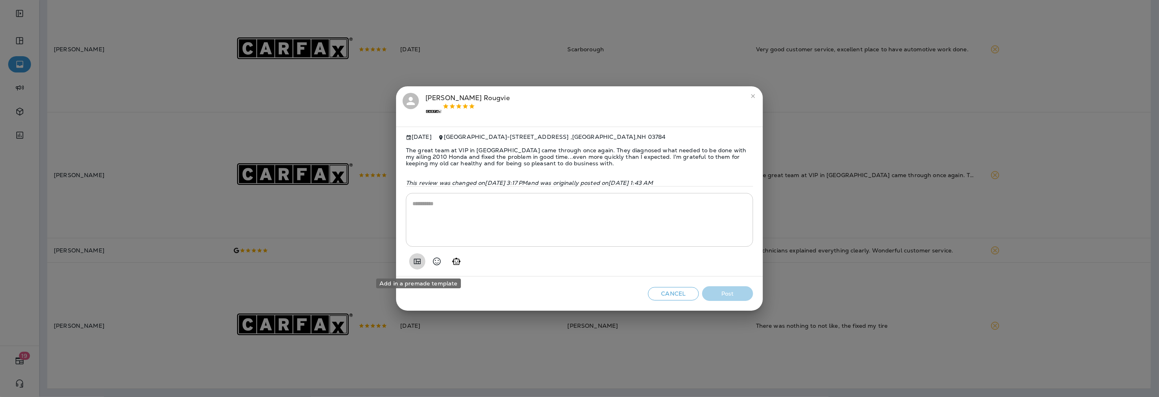
click at [419, 260] on icon "Add in a premade template" at bounding box center [417, 262] width 10 height 10
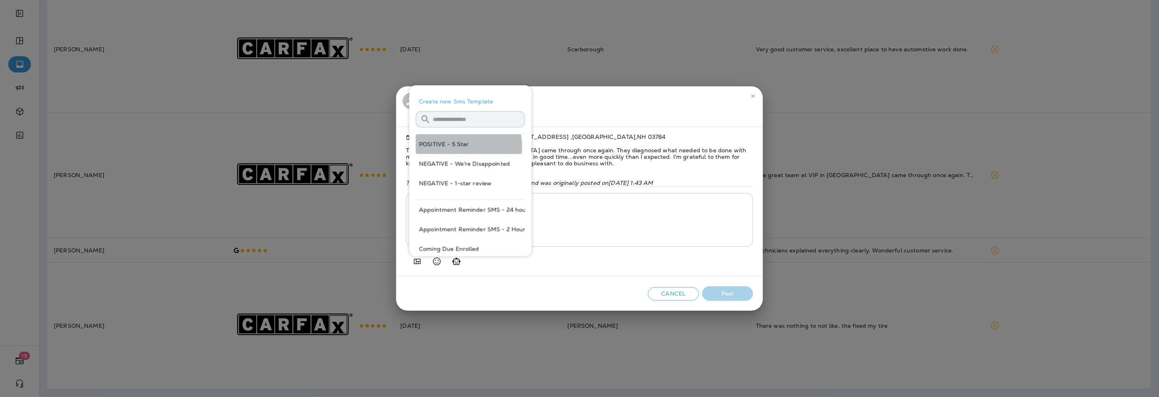
click at [451, 147] on button "POSITIVE - 5 Star" at bounding box center [470, 144] width 109 height 20
type textarea "**********"
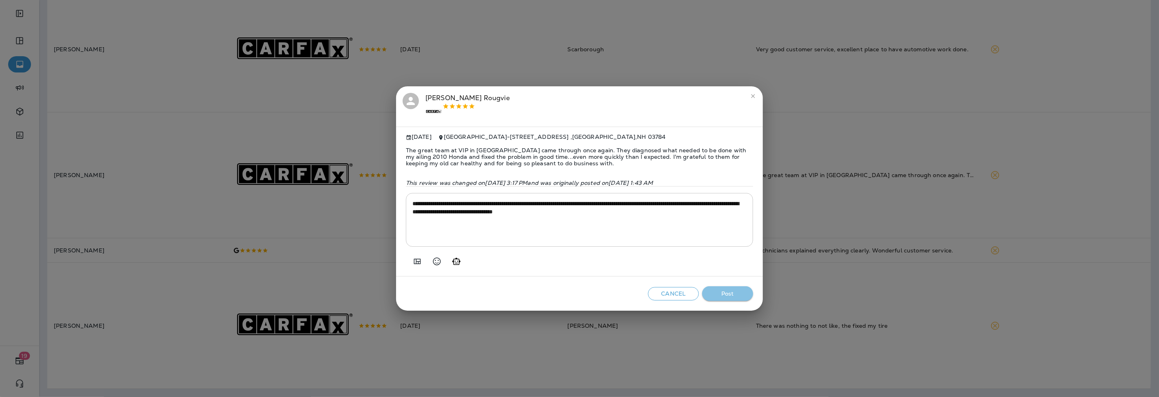
click at [739, 300] on button "Post" at bounding box center [727, 293] width 51 height 15
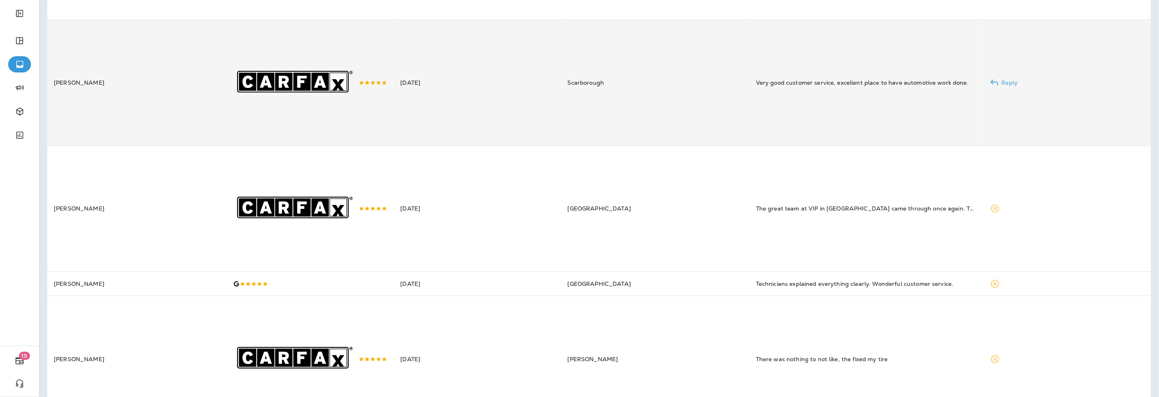
scroll to position [2026, 0]
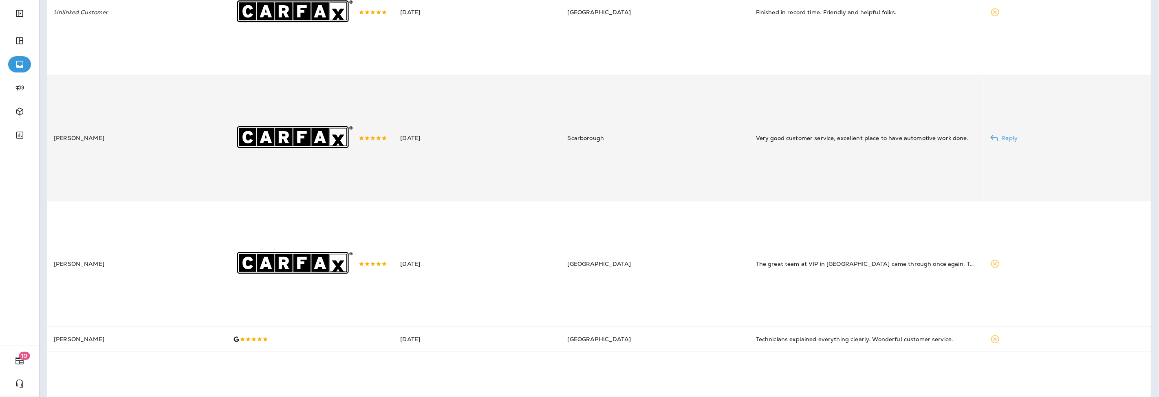
click at [406, 169] on td "[DATE]" at bounding box center [477, 138] width 167 height 126
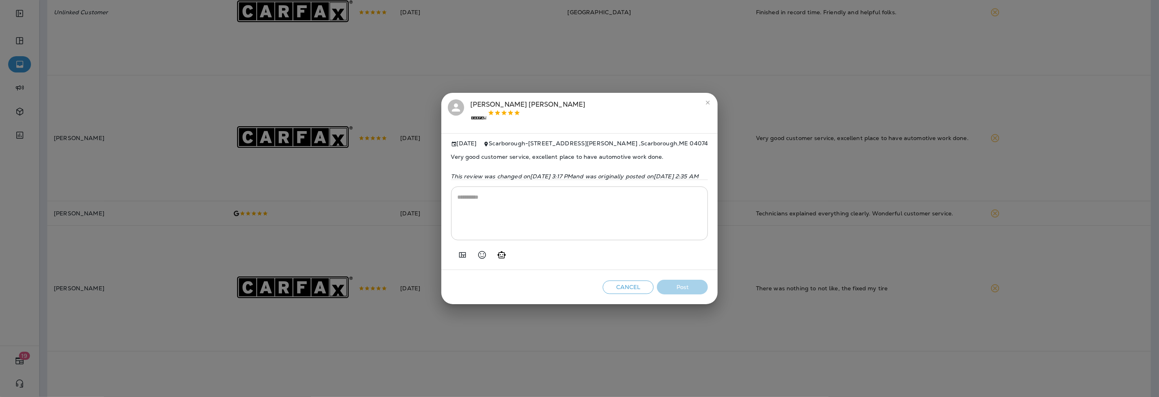
click at [459, 257] on icon "Add in a premade template" at bounding box center [462, 254] width 7 height 5
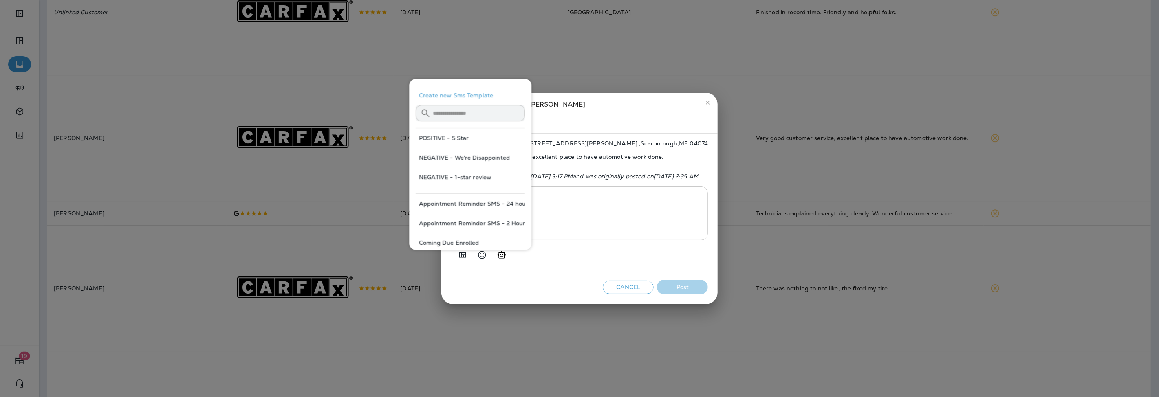
click at [454, 143] on button "POSITIVE - 5 Star" at bounding box center [470, 138] width 109 height 20
type textarea "**********"
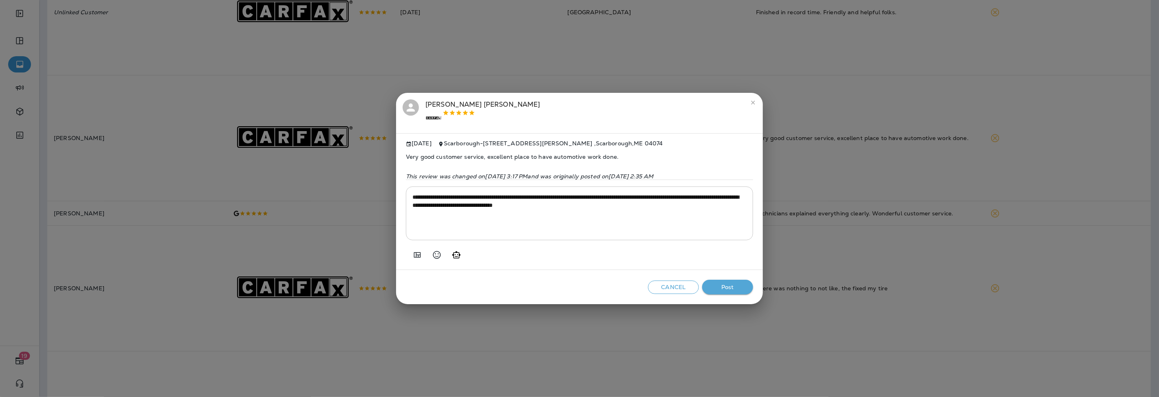
click at [734, 290] on button "Post" at bounding box center [727, 287] width 51 height 15
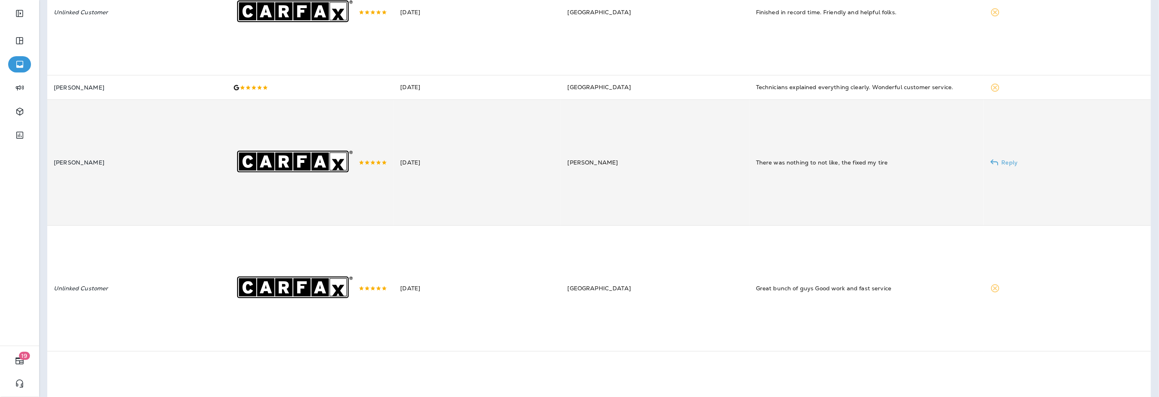
click at [206, 172] on td "[PERSON_NAME]" at bounding box center [136, 163] width 179 height 126
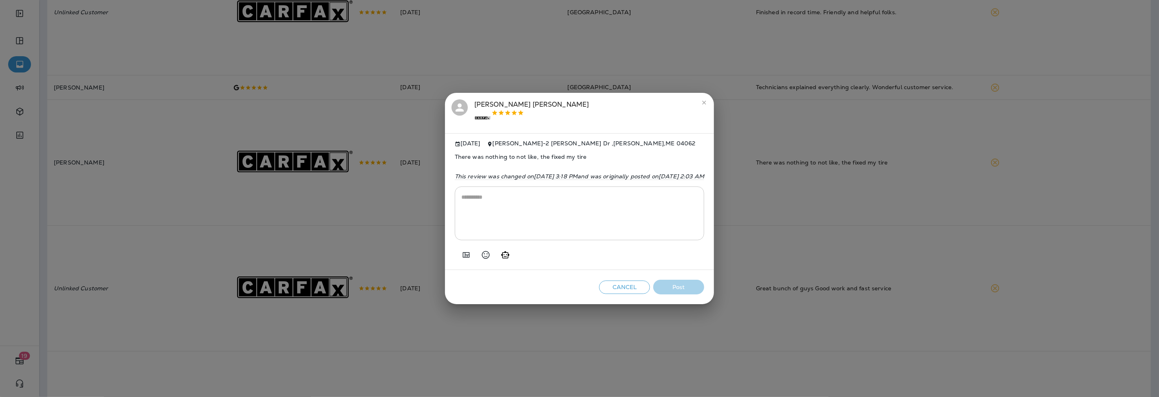
click at [458, 249] on button "Add in a premade template" at bounding box center [466, 255] width 16 height 16
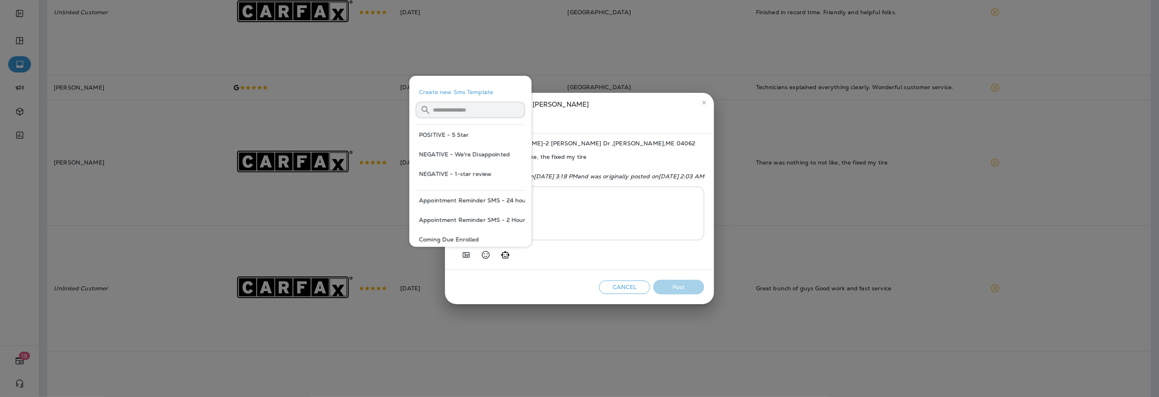
click at [438, 135] on button "POSITIVE - 5 Star" at bounding box center [470, 135] width 109 height 20
type textarea "**********"
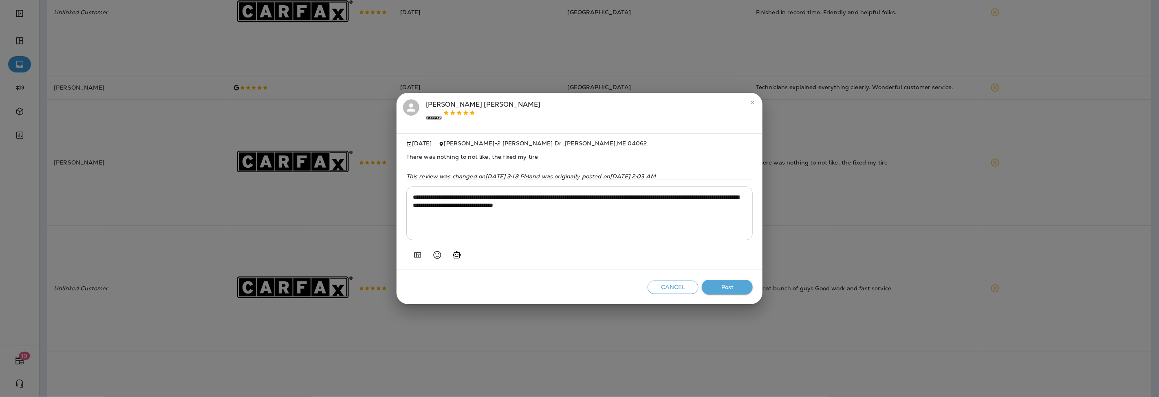
click at [729, 282] on button "Post" at bounding box center [727, 287] width 51 height 15
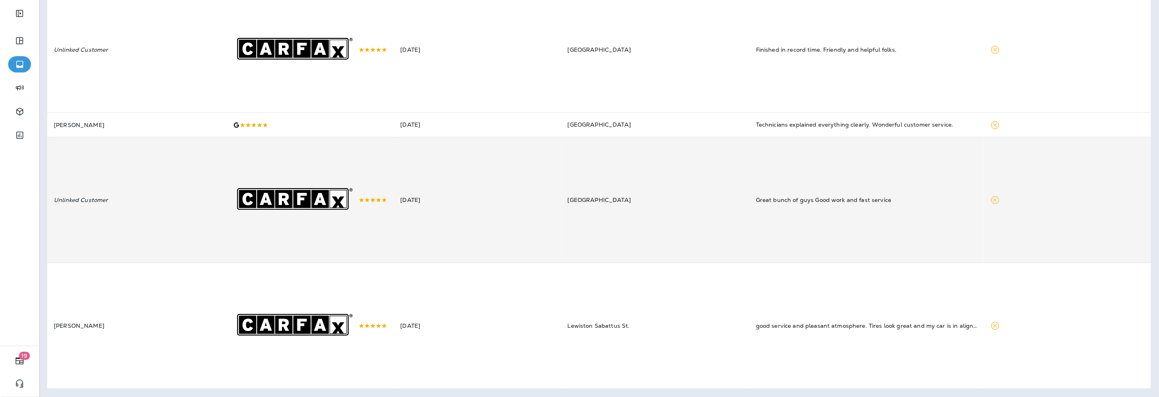
scroll to position [1977, 0]
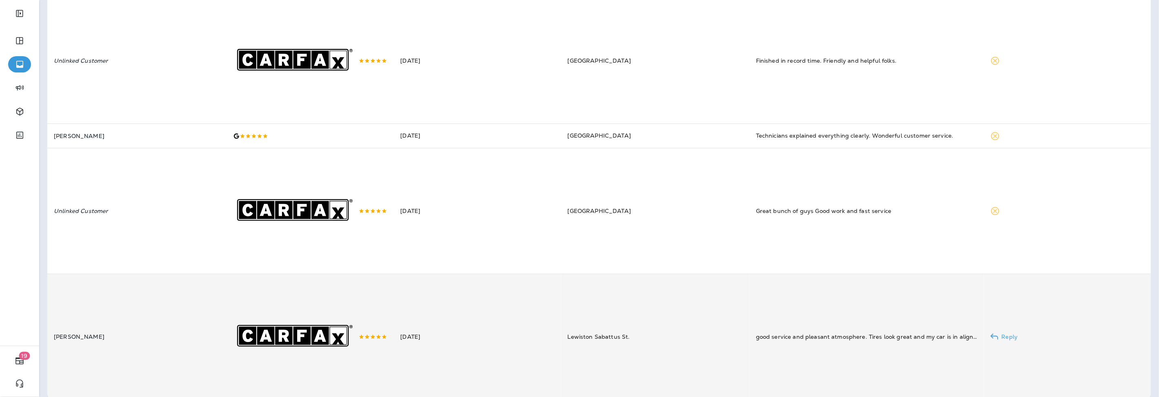
click at [460, 310] on td "[DATE]" at bounding box center [477, 337] width 167 height 126
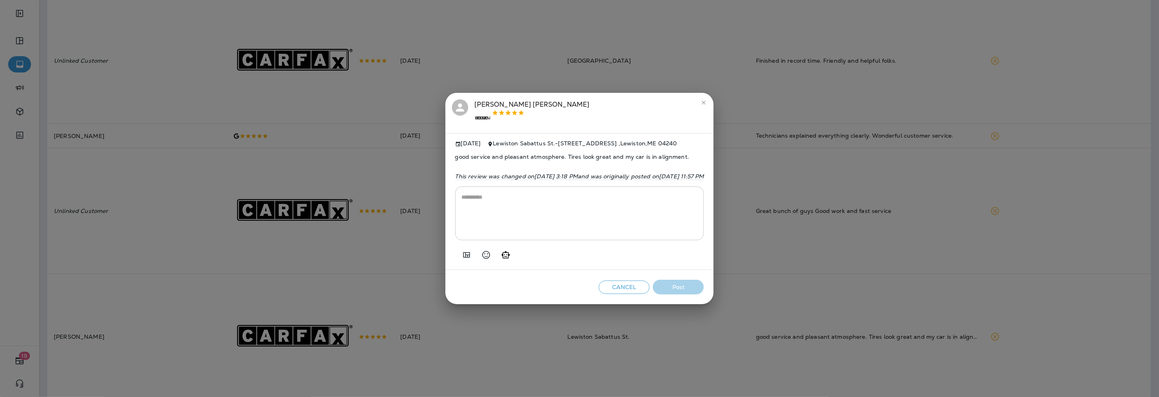
click at [463, 257] on icon "Add in a premade template" at bounding box center [466, 254] width 7 height 5
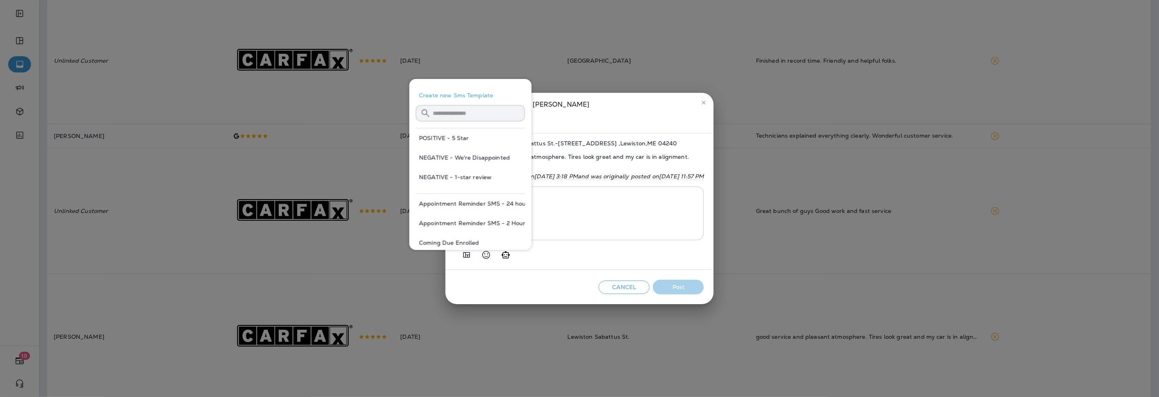
click at [460, 140] on button "POSITIVE - 5 Star" at bounding box center [470, 138] width 109 height 20
type textarea "**********"
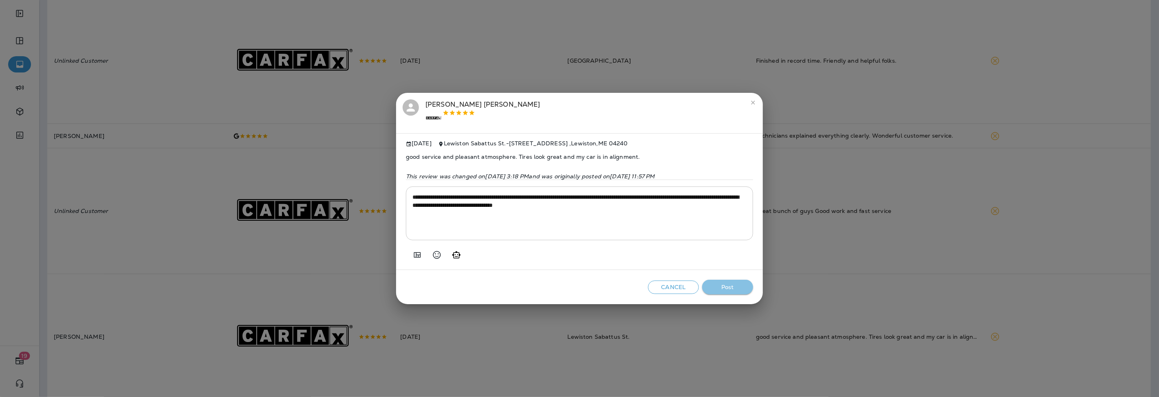
click at [734, 290] on button "Post" at bounding box center [727, 287] width 51 height 15
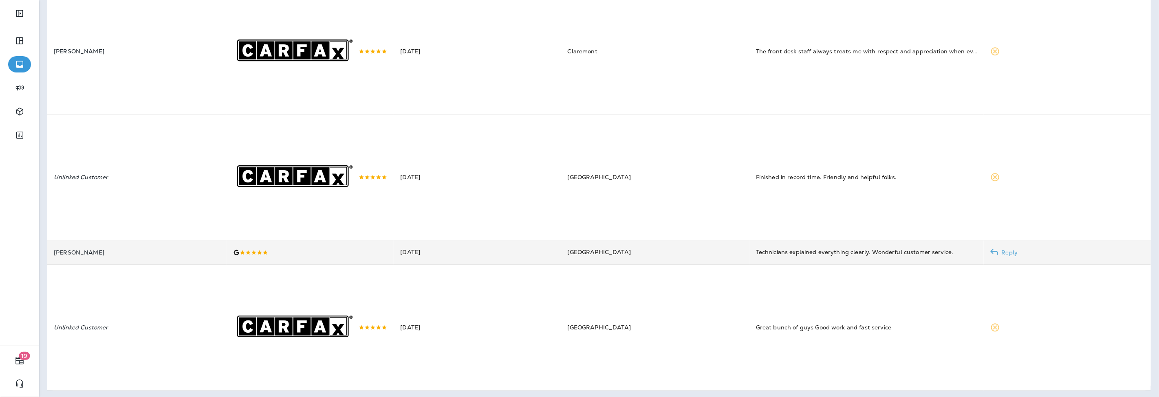
scroll to position [1904, 0]
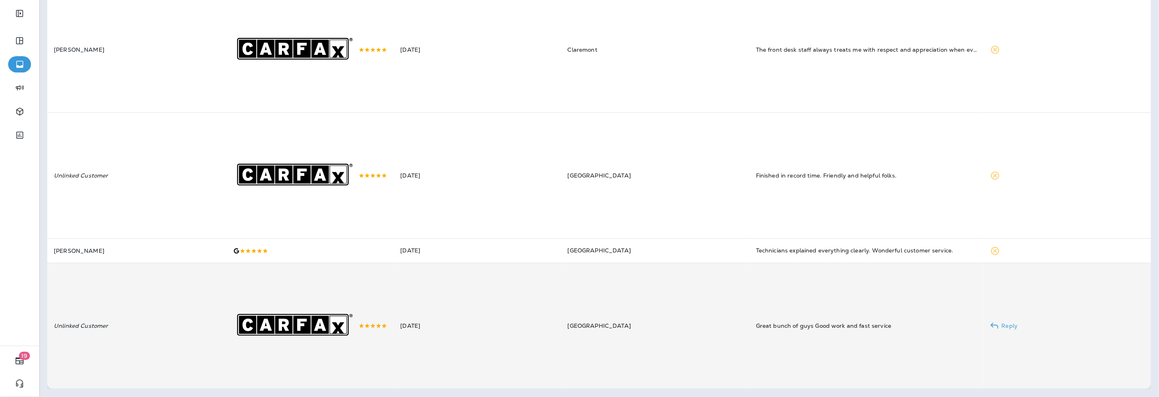
click at [387, 333] on div ".st0{fill-rule:evenodd;clip-rule:evenodd;fill:#FFFFFF;} .st1{fill-rule:evenodd;…" at bounding box center [310, 325] width 154 height 125
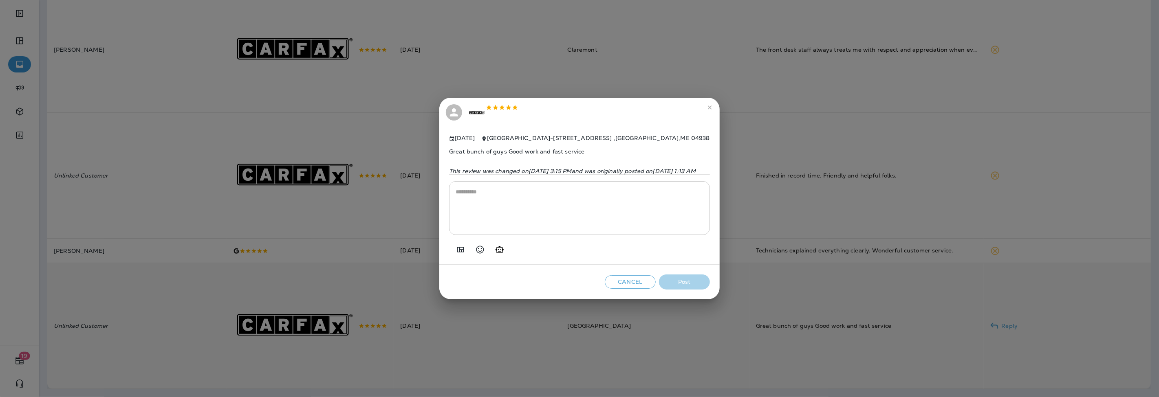
click at [457, 248] on icon "Add in a premade template" at bounding box center [460, 249] width 7 height 5
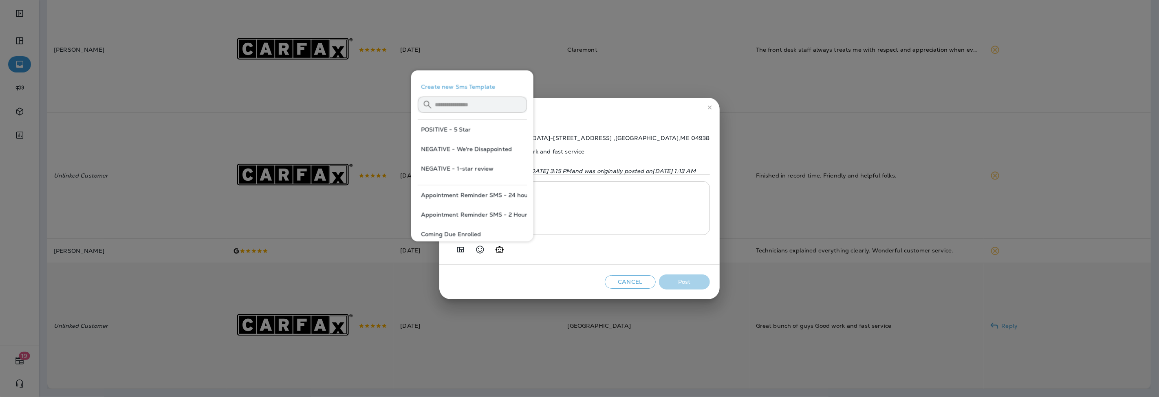
click at [447, 132] on button "POSITIVE - 5 Star" at bounding box center [472, 130] width 109 height 20
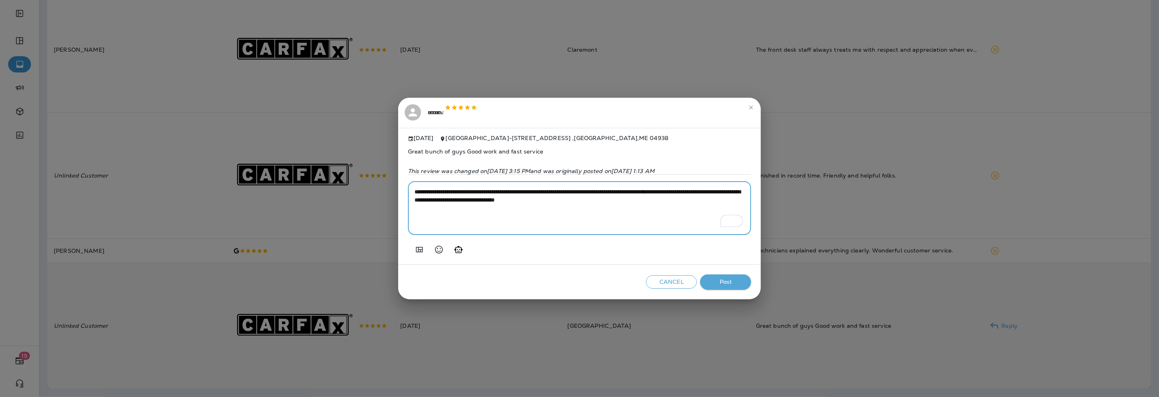
drag, startPoint x: 678, startPoint y: 191, endPoint x: 606, endPoint y: 187, distance: 72.2
click at [606, 188] on textarea "**********" at bounding box center [579, 208] width 330 height 41
type textarea "**********"
click at [731, 280] on button "Post" at bounding box center [725, 282] width 51 height 15
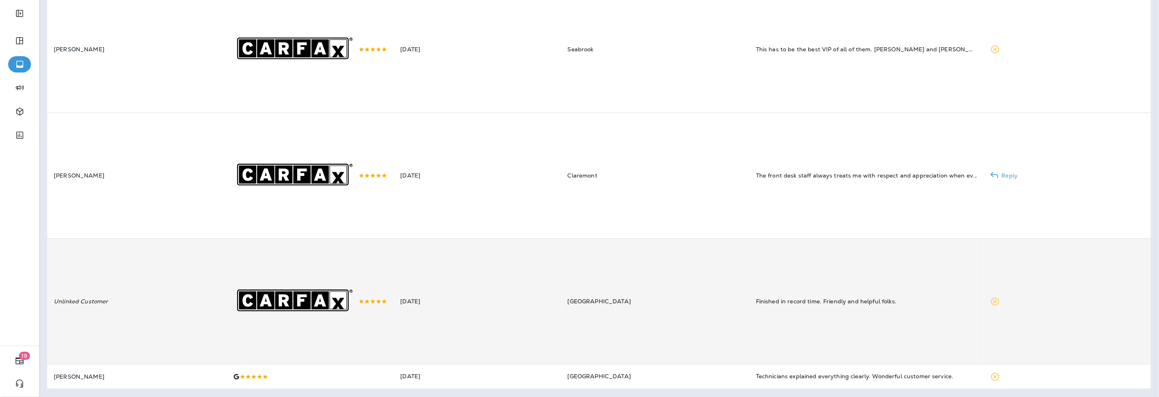
scroll to position [1776, 0]
click at [155, 275] on td "Unlinked Customer" at bounding box center [136, 301] width 179 height 126
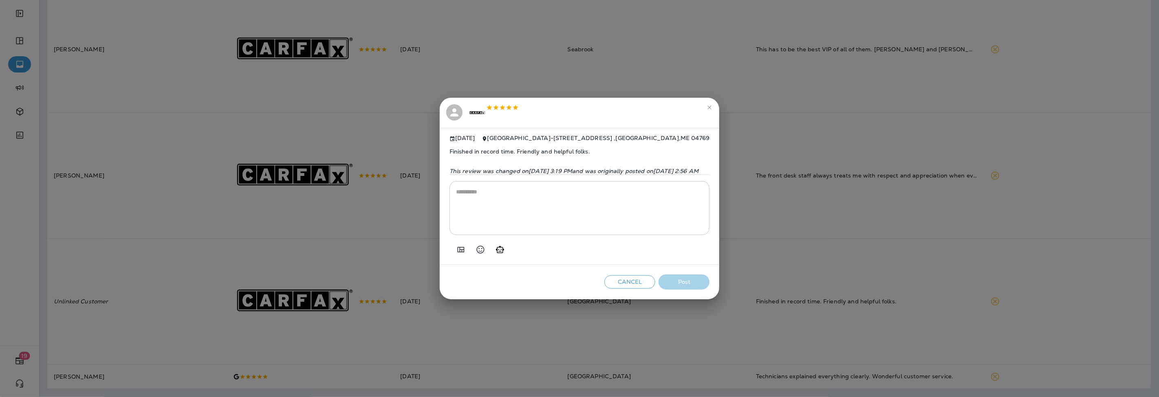
click at [456, 252] on icon "Add in a premade template" at bounding box center [461, 250] width 10 height 10
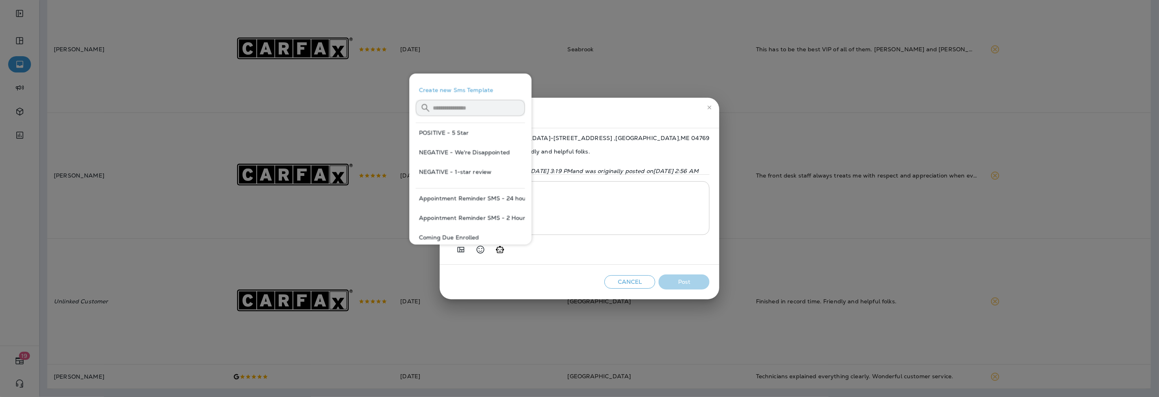
click at [445, 137] on button "POSITIVE - 5 Star" at bounding box center [470, 133] width 109 height 20
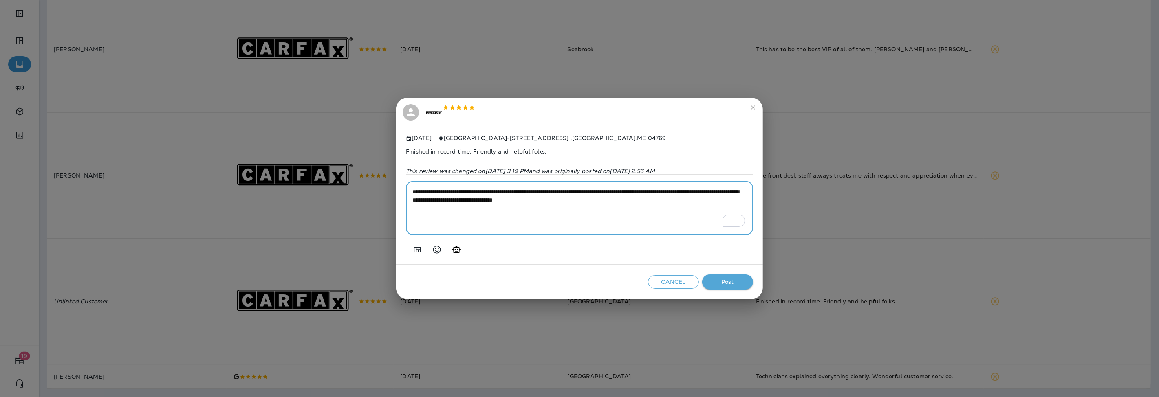
drag, startPoint x: 677, startPoint y: 194, endPoint x: 602, endPoint y: 195, distance: 75.0
click at [602, 195] on textarea "**********" at bounding box center [579, 208] width 334 height 41
type textarea "**********"
click at [719, 277] on button "Post" at bounding box center [727, 282] width 51 height 15
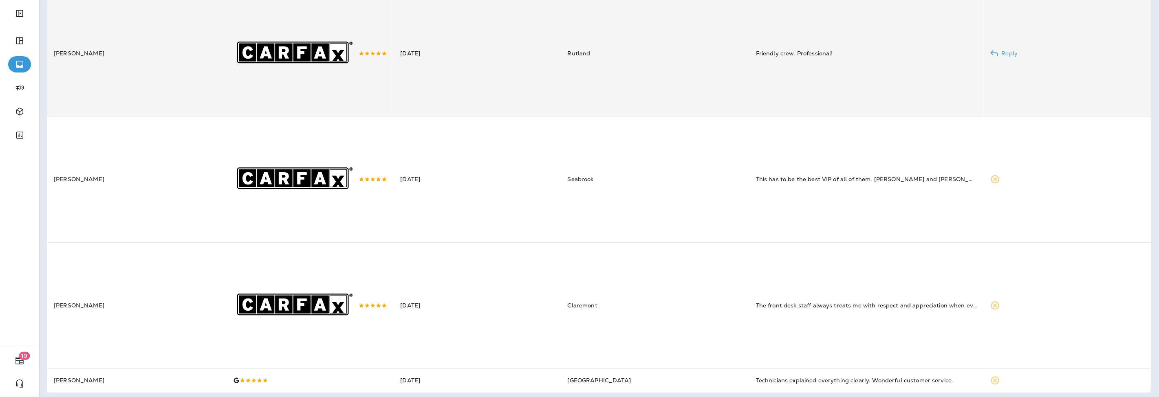
scroll to position [1648, 0]
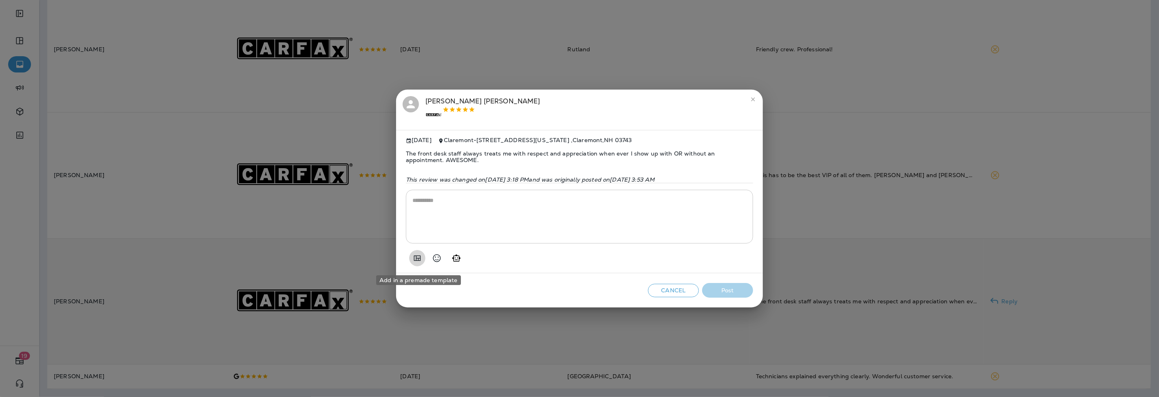
click at [416, 261] on icon "Add in a premade template" at bounding box center [417, 257] width 7 height 5
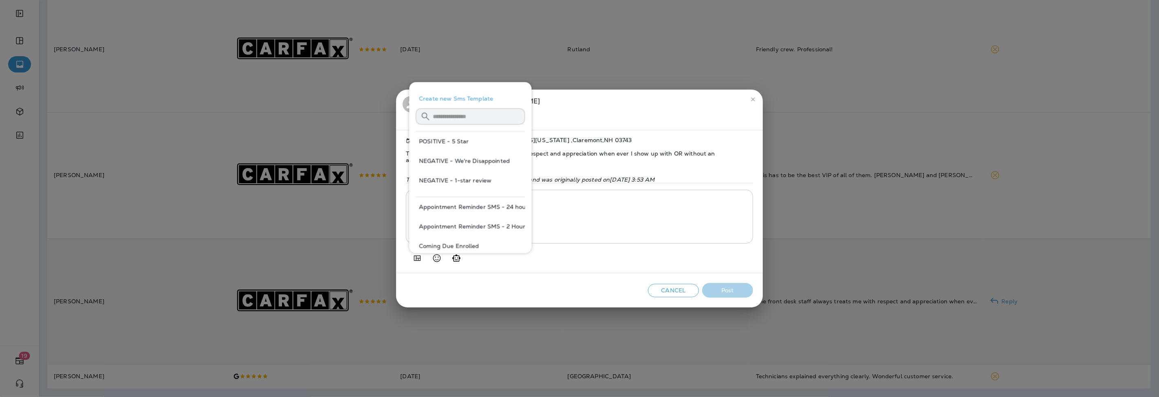
click at [460, 141] on button "POSITIVE - 5 Star" at bounding box center [470, 142] width 109 height 20
type textarea "**********"
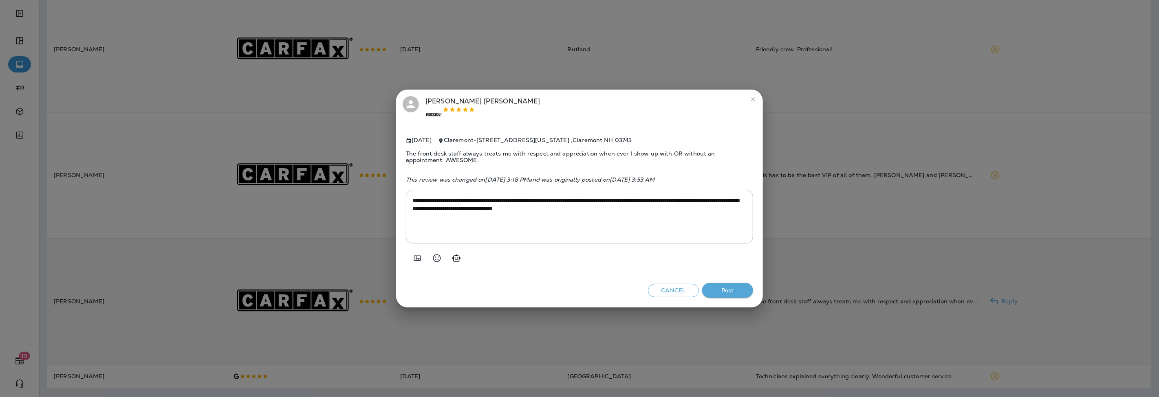
click at [735, 296] on button "Post" at bounding box center [727, 290] width 51 height 15
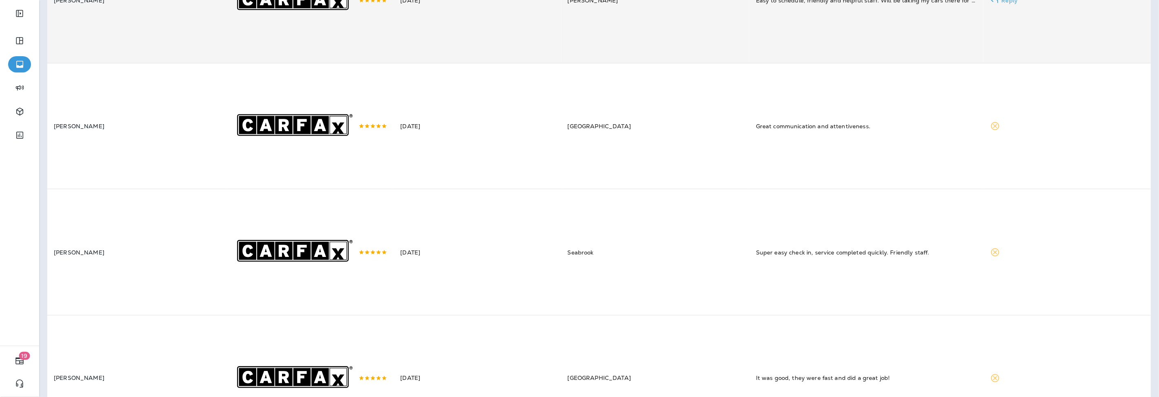
scroll to position [840, 0]
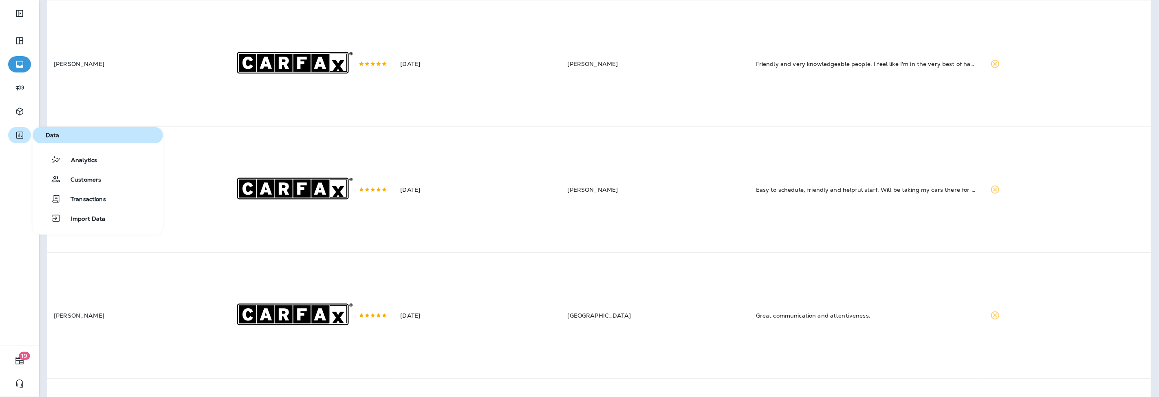
click at [16, 132] on icon "button" at bounding box center [19, 135] width 7 height 7
click at [84, 176] on div "Customers" at bounding box center [68, 179] width 65 height 10
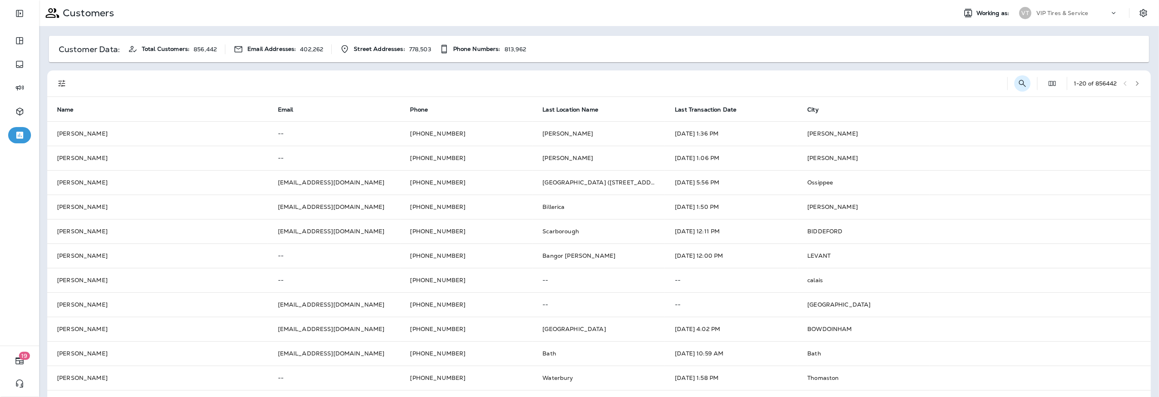
click at [1017, 86] on icon "Search Customers" at bounding box center [1022, 84] width 10 height 10
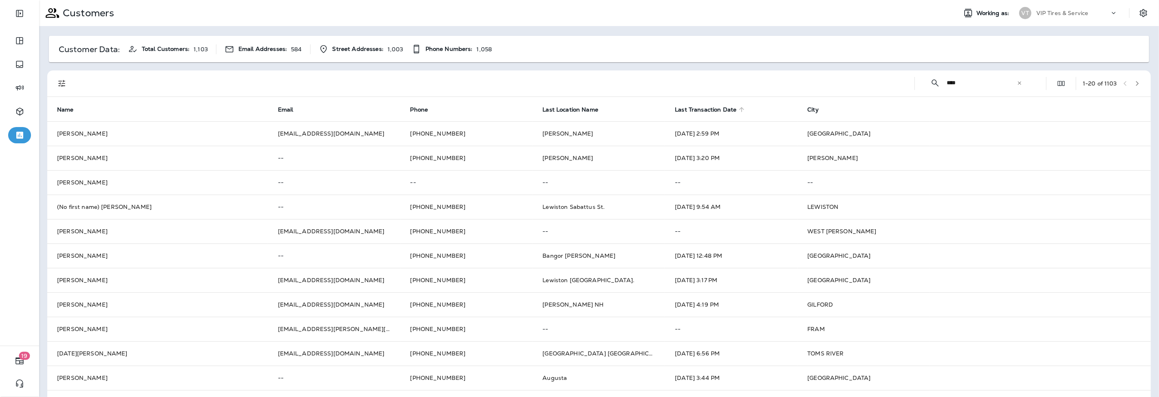
type input "****"
click at [705, 111] on span "Last Transaction Date" at bounding box center [706, 109] width 62 height 7
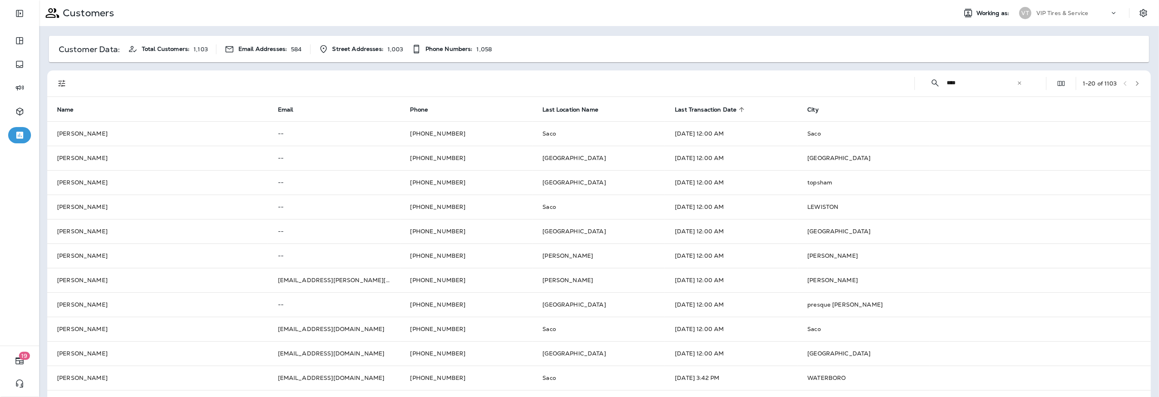
click at [711, 109] on span "Last Transaction Date" at bounding box center [706, 109] width 62 height 7
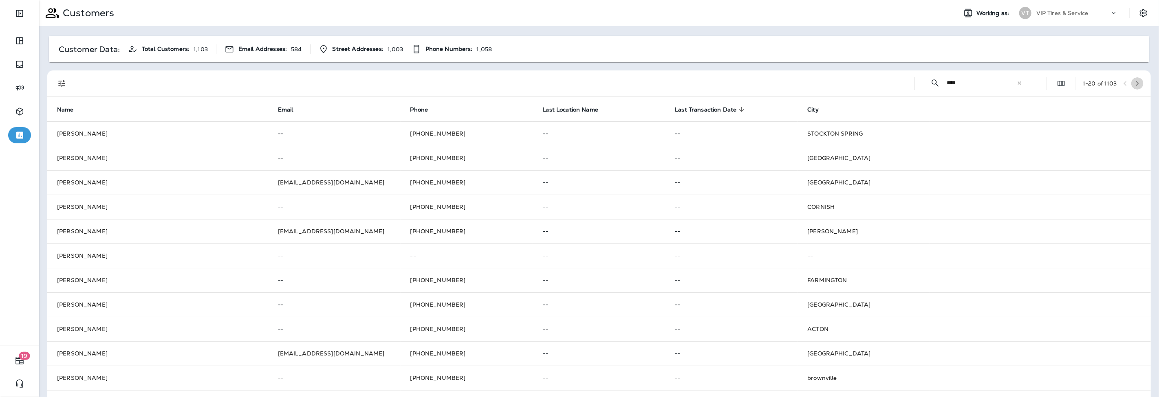
click at [1134, 86] on icon "button" at bounding box center [1137, 84] width 6 height 6
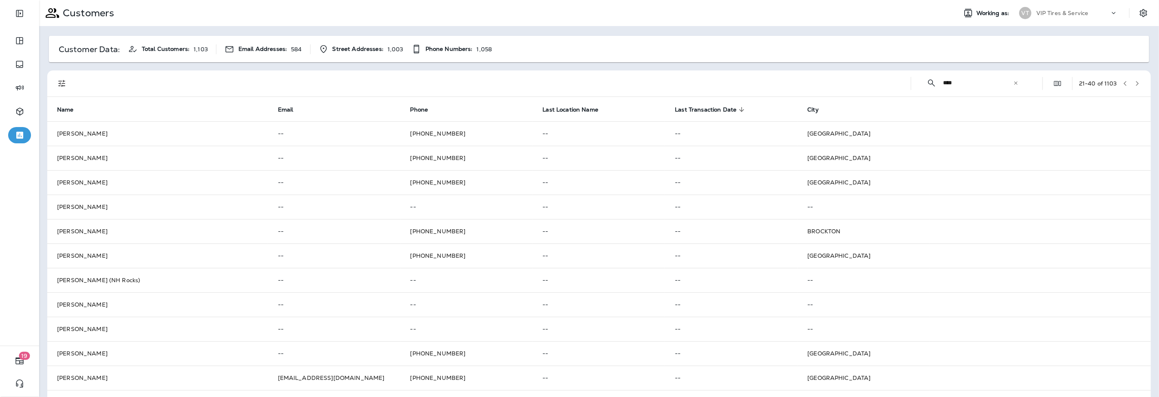
click at [1135, 83] on button "button" at bounding box center [1137, 83] width 12 height 12
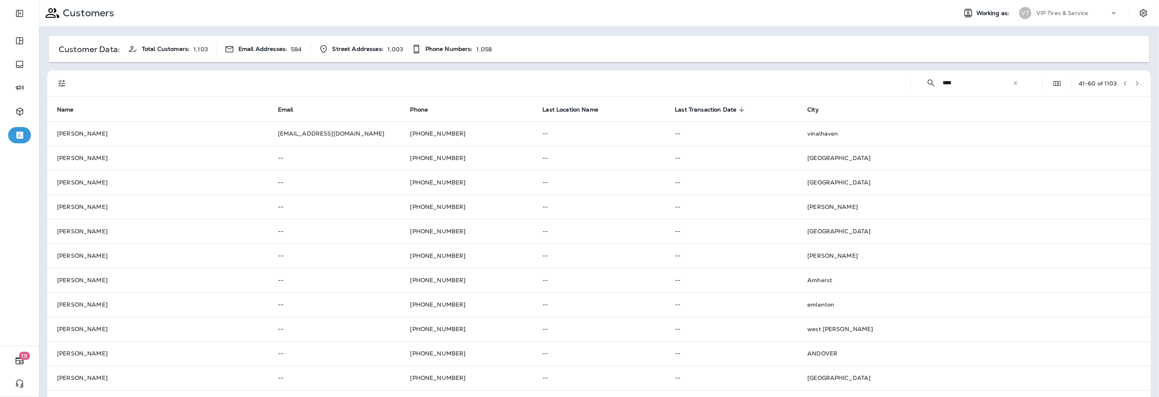
click at [1136, 82] on icon "button" at bounding box center [1137, 83] width 3 height 5
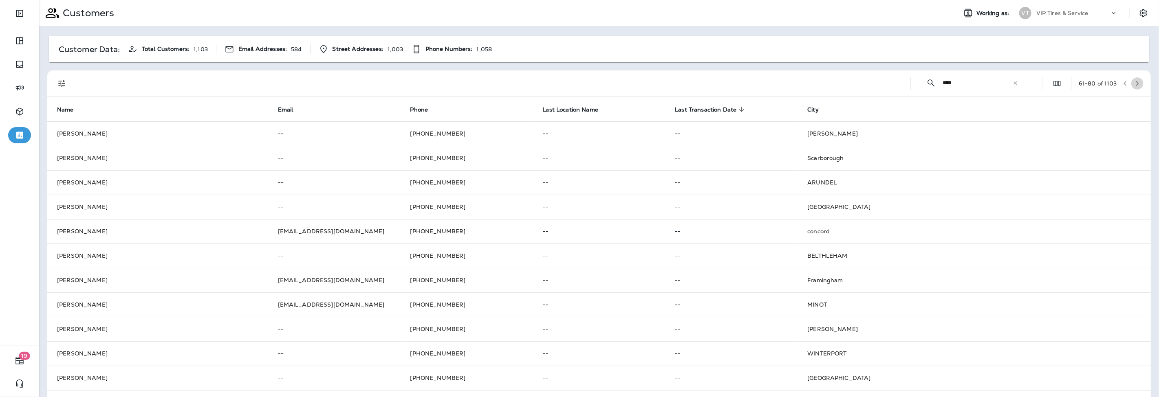
click at [1133, 82] on button "button" at bounding box center [1137, 83] width 12 height 12
